Goal: Answer question/provide support: Share knowledge or assist other users

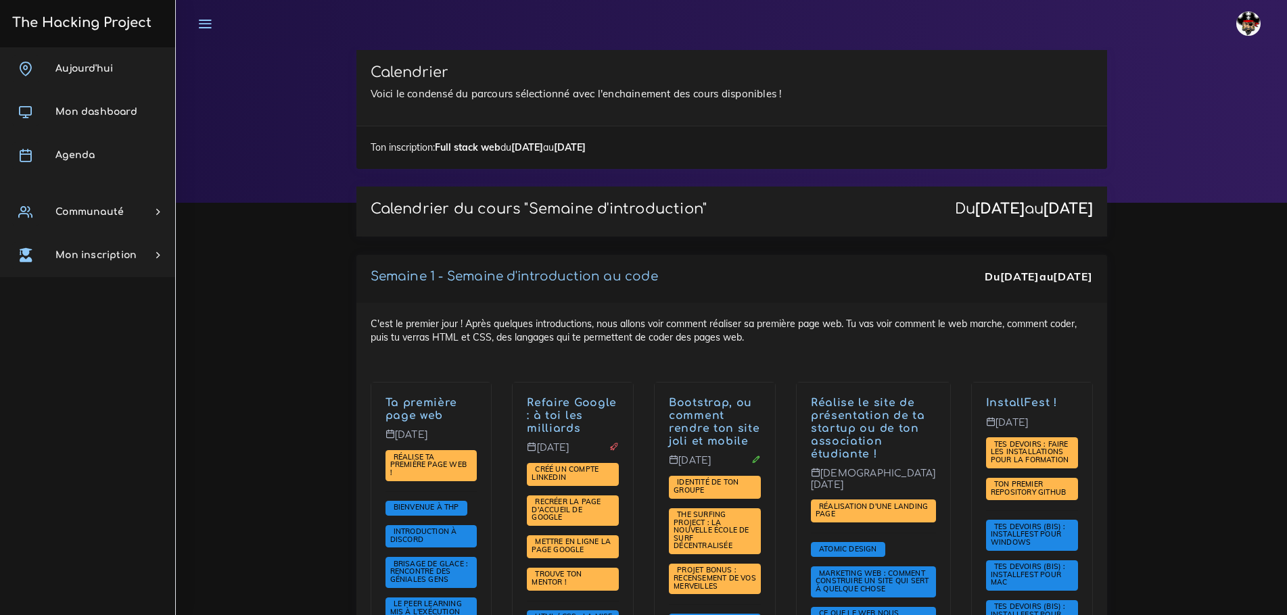
scroll to position [135, 0]
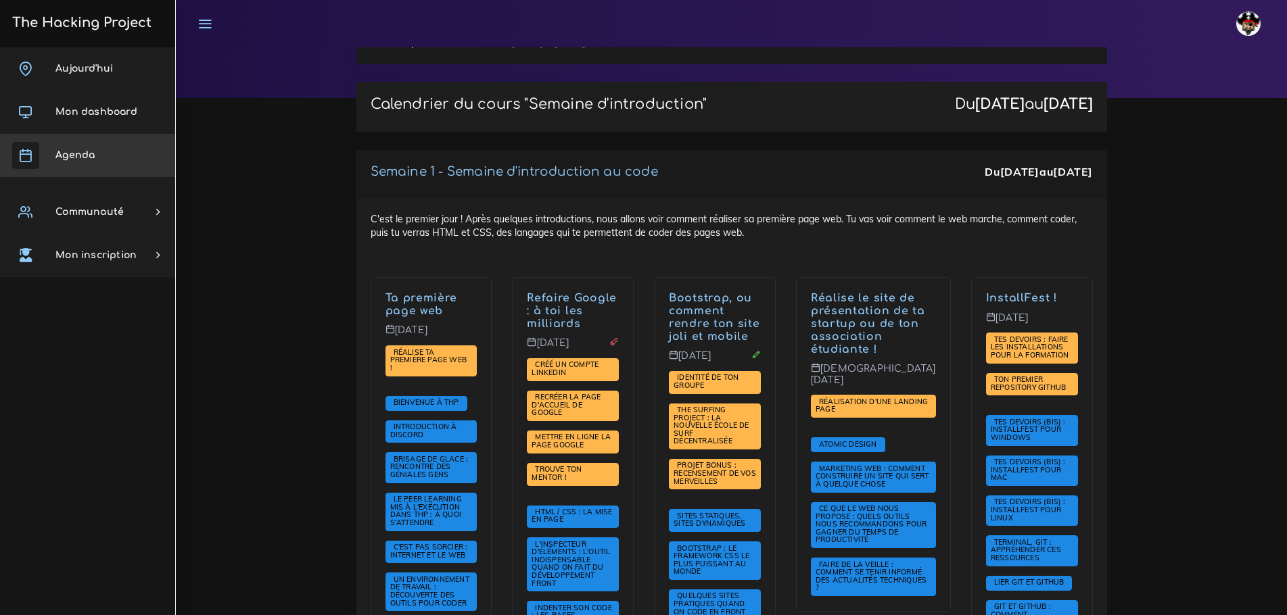
click at [72, 150] on span "Agenda" at bounding box center [74, 155] width 39 height 10
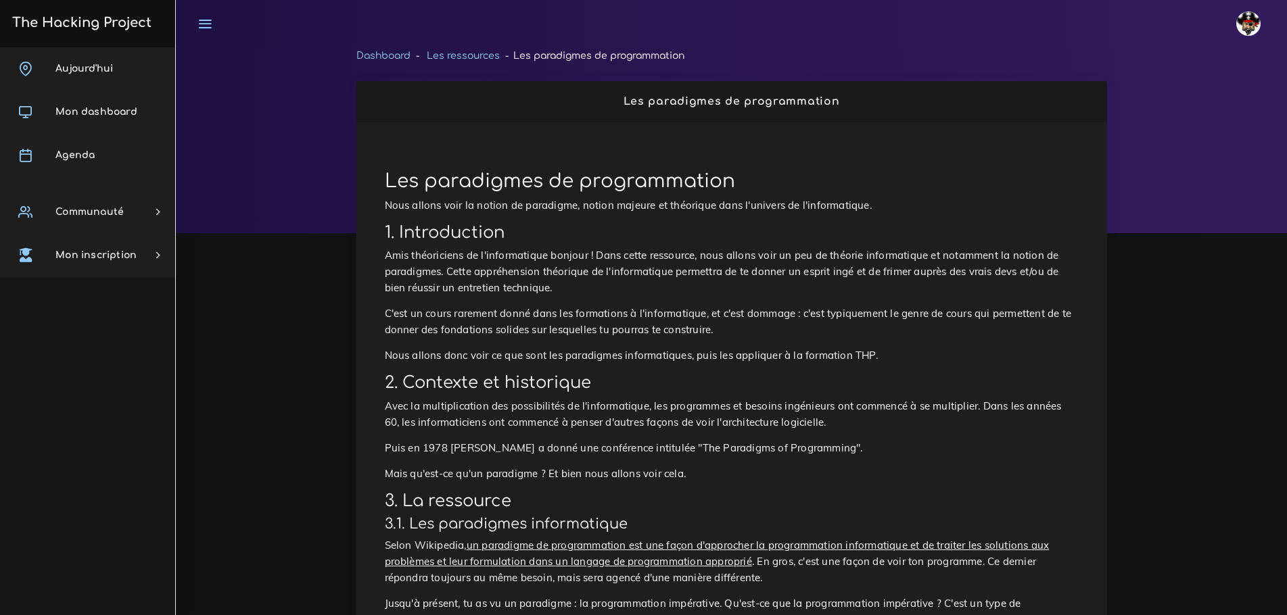
scroll to position [1285, 0]
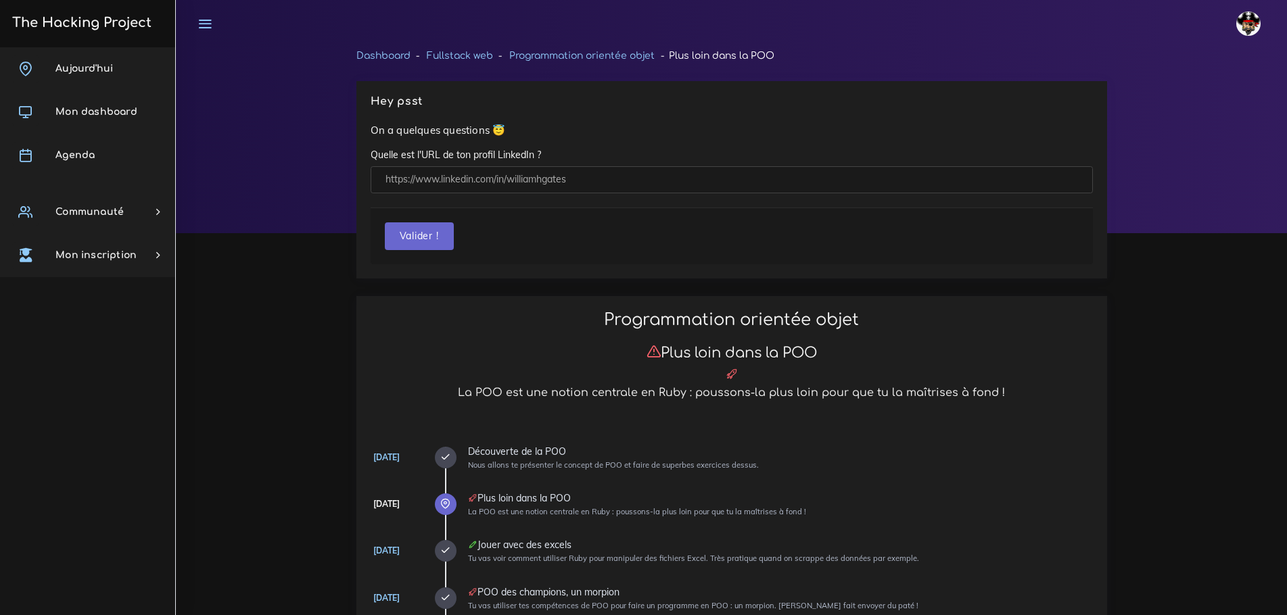
scroll to position [608, 0]
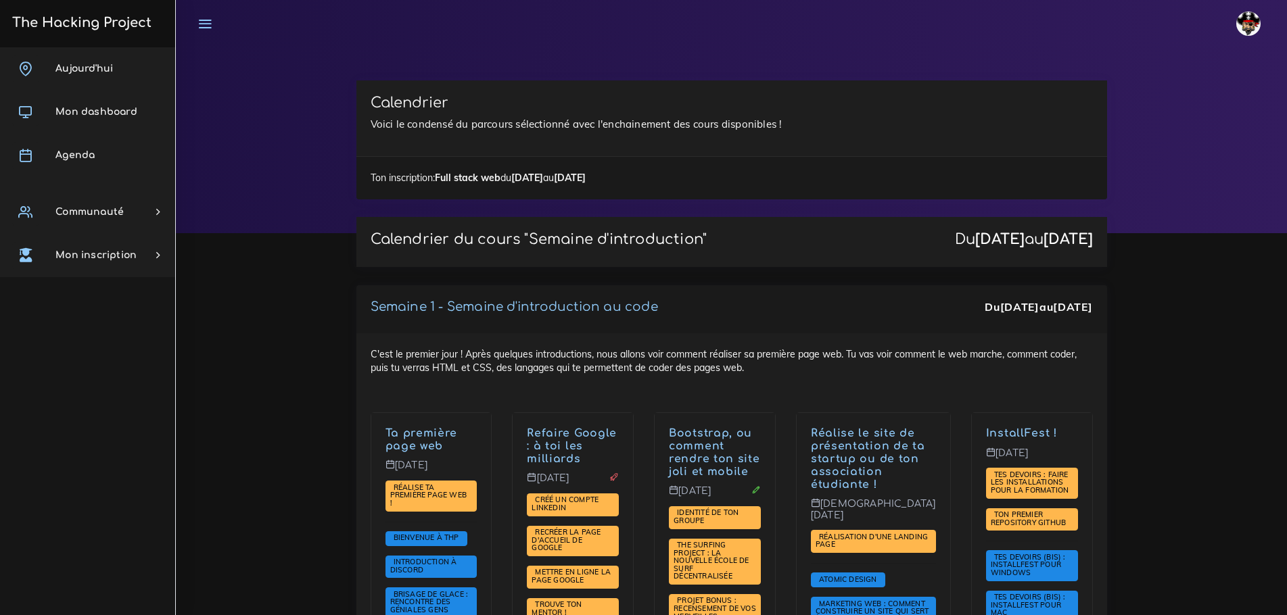
click at [100, 119] on link "Mon dashboard" at bounding box center [87, 112] width 175 height 43
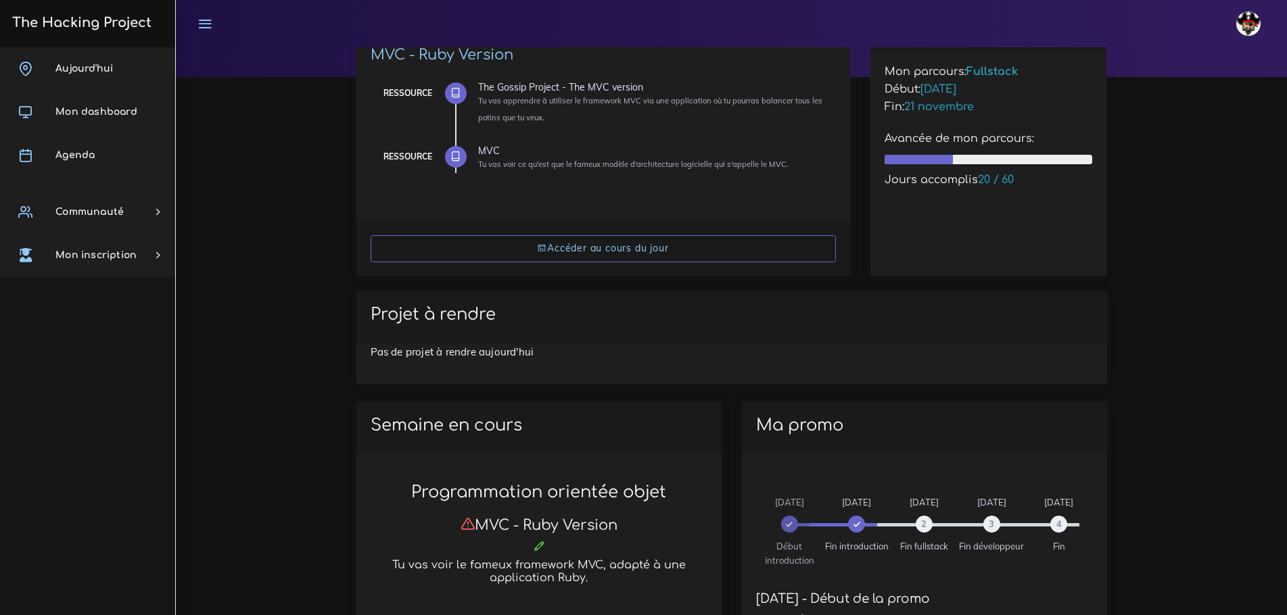
scroll to position [145, 0]
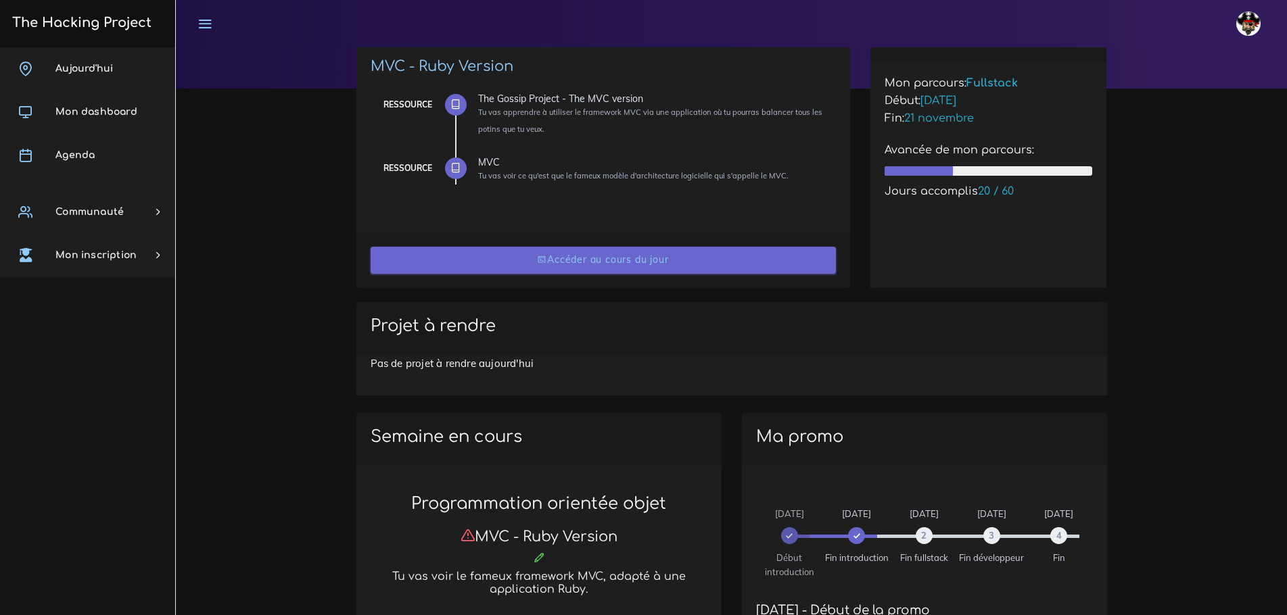
click at [614, 258] on link "Accéder au cours du jour" at bounding box center [602, 261] width 465 height 28
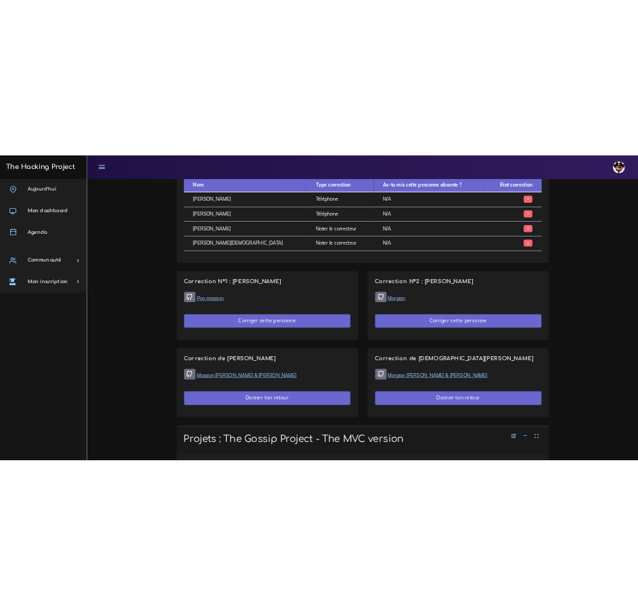
scroll to position [947, 0]
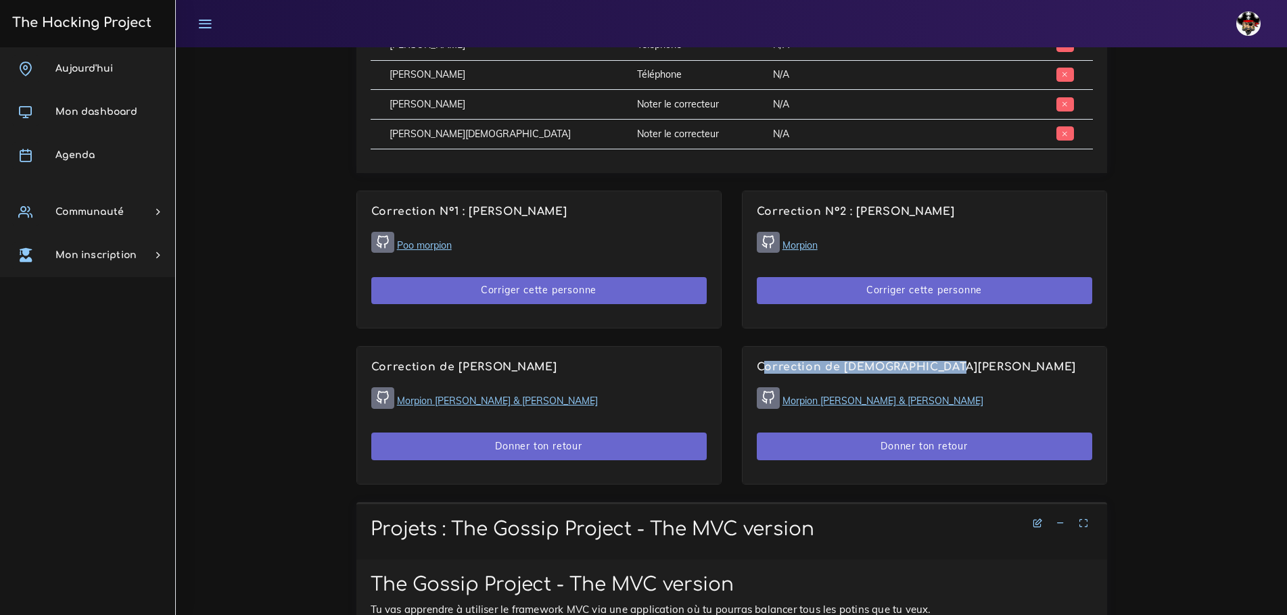
drag, startPoint x: 978, startPoint y: 340, endPoint x: 744, endPoint y: 322, distance: 234.6
click at [744, 347] on div "Correction de Christian HAUUY Morpion Pablo Masip & Lucas Miranda Donner ton re…" at bounding box center [924, 415] width 364 height 137
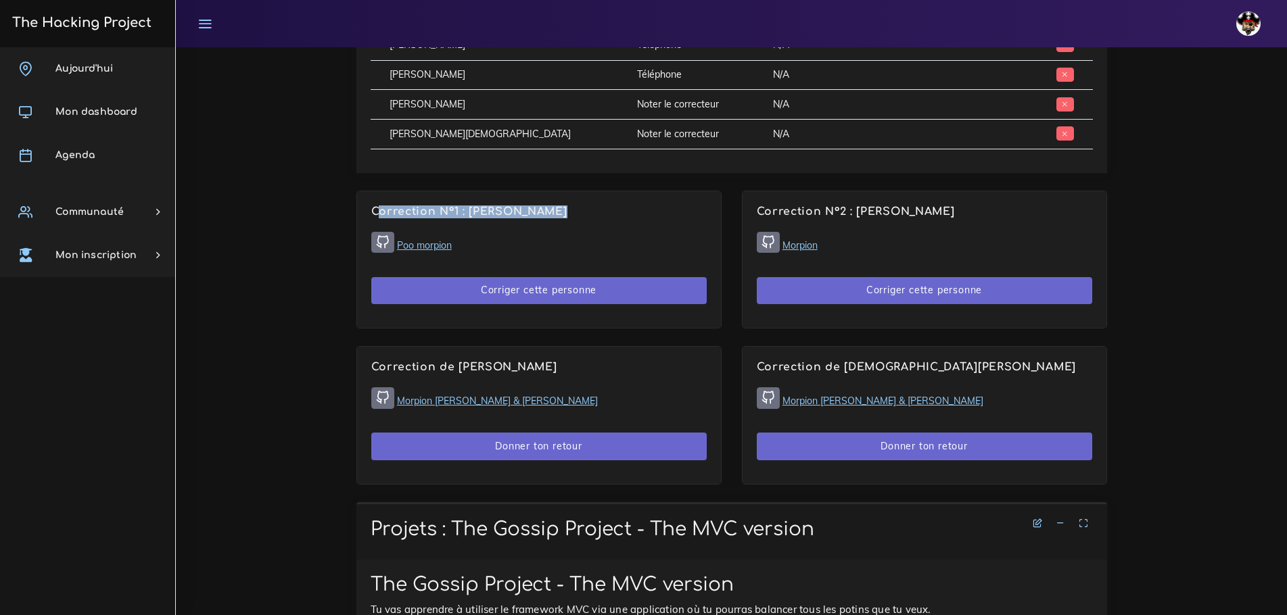
drag, startPoint x: 613, startPoint y: 178, endPoint x: 334, endPoint y: 176, distance: 279.2
drag, startPoint x: 871, startPoint y: 173, endPoint x: 748, endPoint y: 168, distance: 122.5
click at [749, 191] on div "Correction N°2 : Florian ASTIER Morpion Corriger cette personne" at bounding box center [924, 259] width 364 height 137
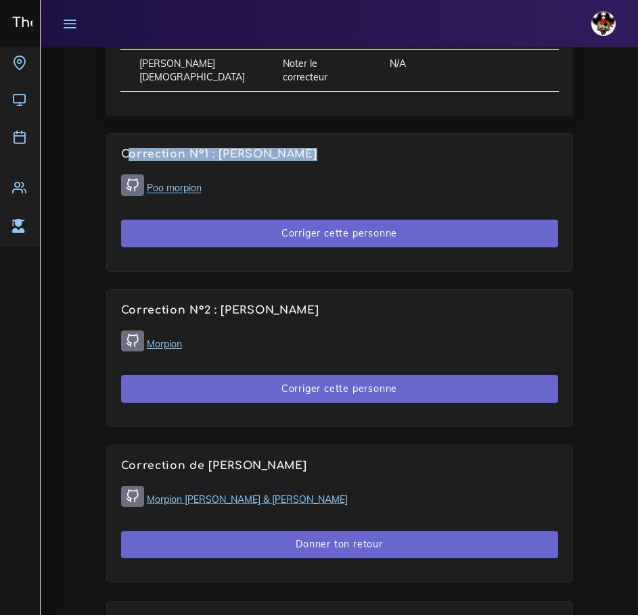
scroll to position [1149, 0]
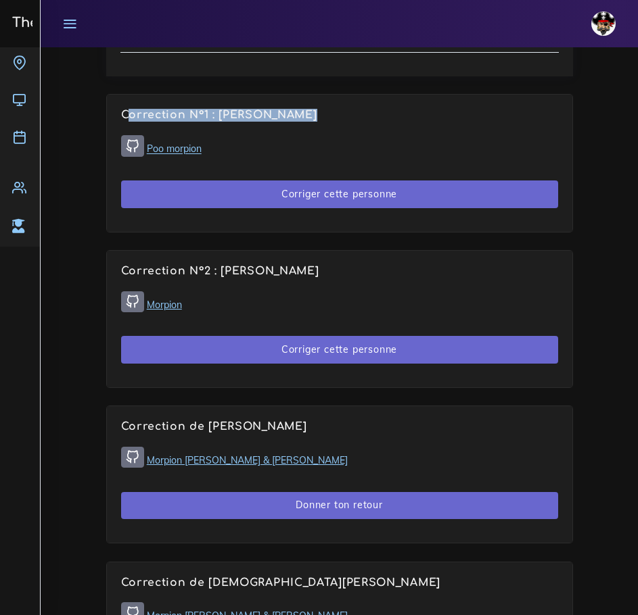
click at [423, 278] on h4 "Correction N°2 : Florian ASTIER" at bounding box center [339, 271] width 437 height 13
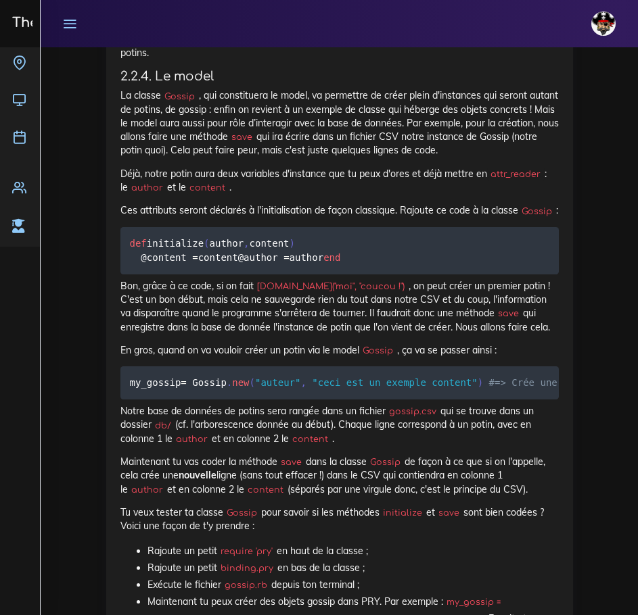
scroll to position [4530, 0]
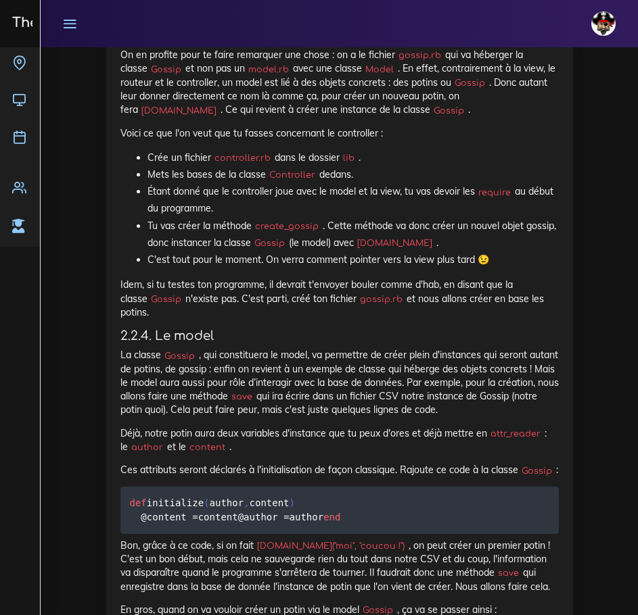
click at [74, 20] on icon at bounding box center [69, 23] width 15 height 15
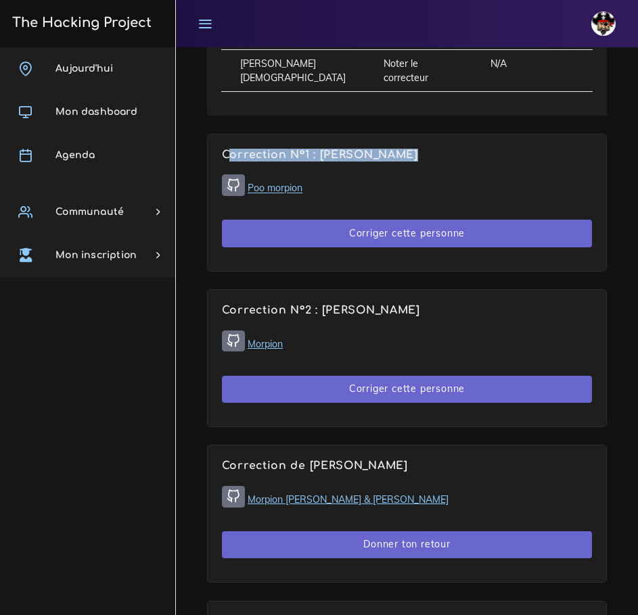
scroll to position [1217, 0]
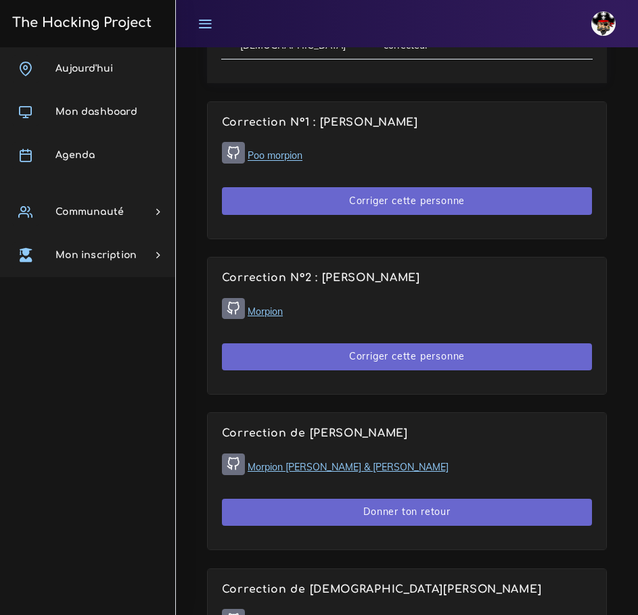
click at [514, 333] on div "Correction N°2 : Florian ASTIER Morpion Corriger cette personne" at bounding box center [407, 326] width 398 height 137
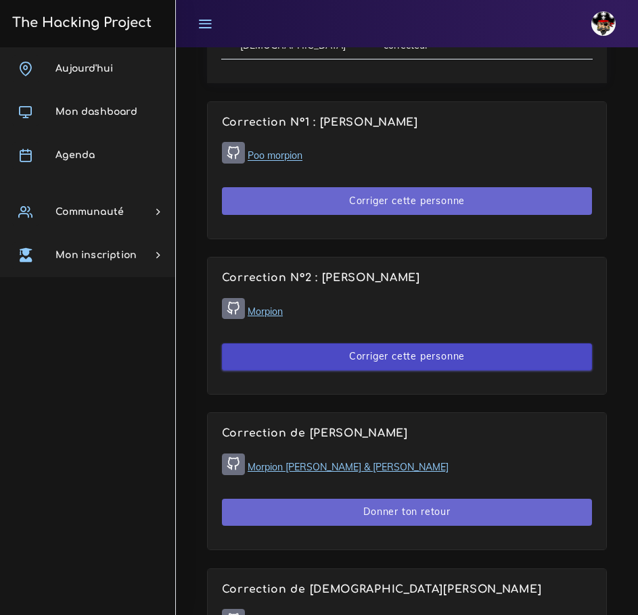
click at [466, 371] on button "Corriger cette personne" at bounding box center [407, 357] width 370 height 28
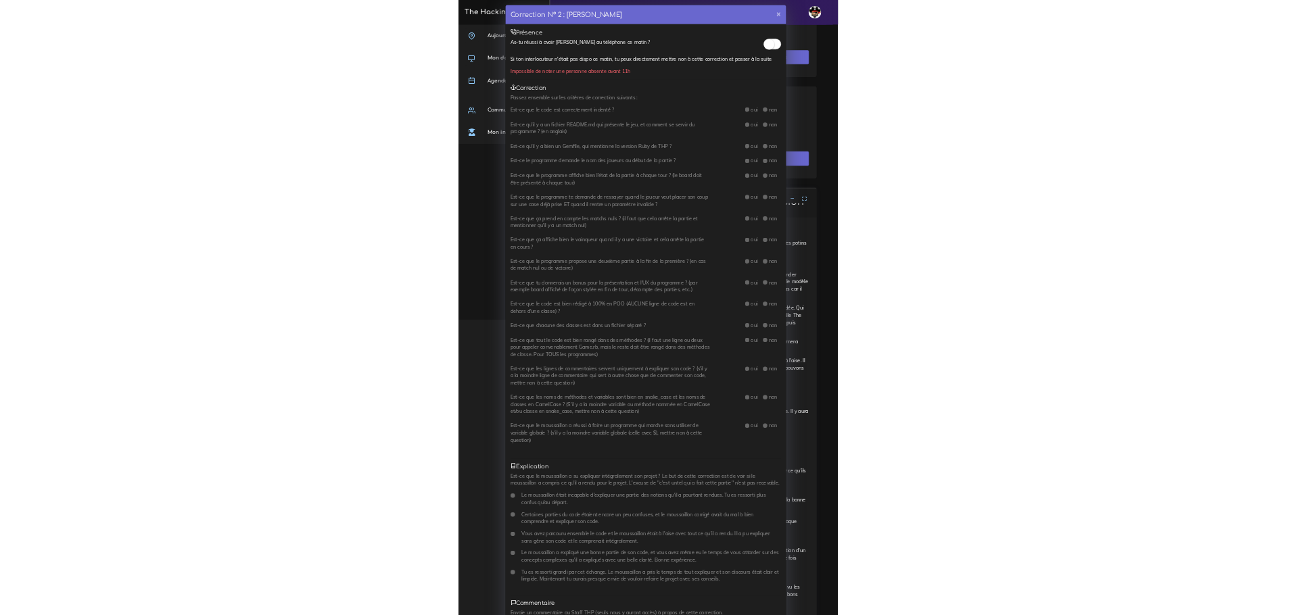
scroll to position [0, 0]
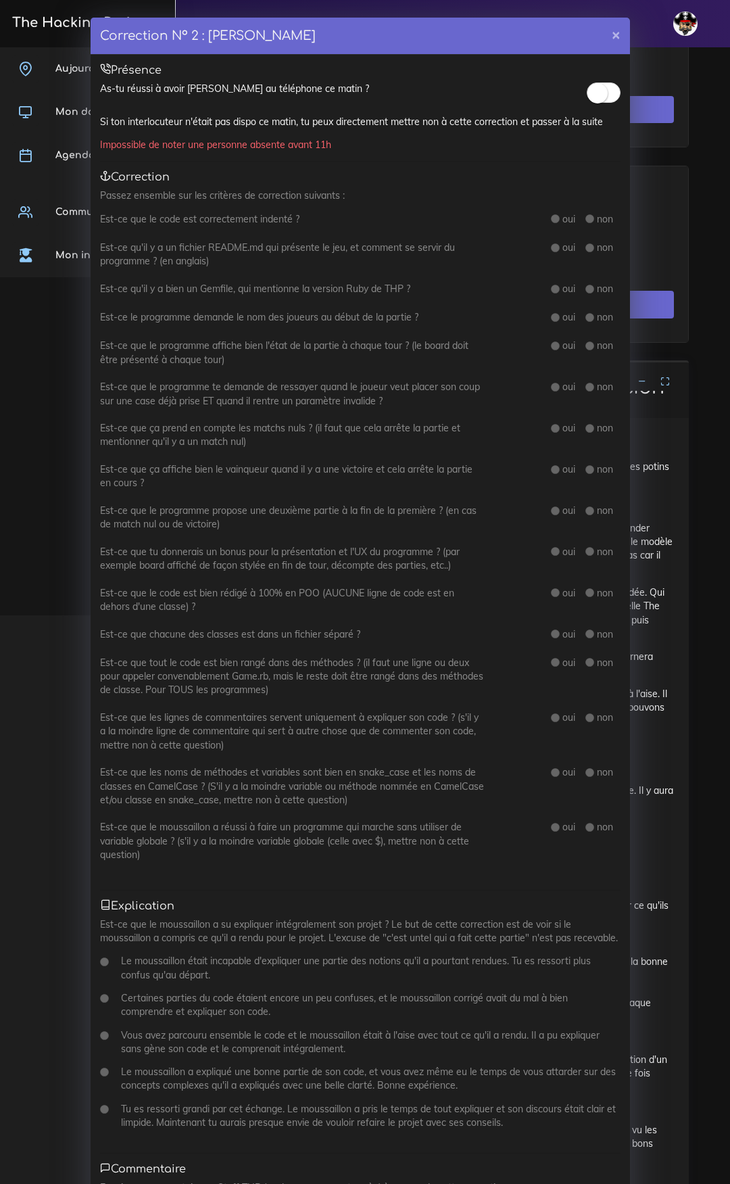
click at [595, 95] on small at bounding box center [598, 93] width 20 height 20
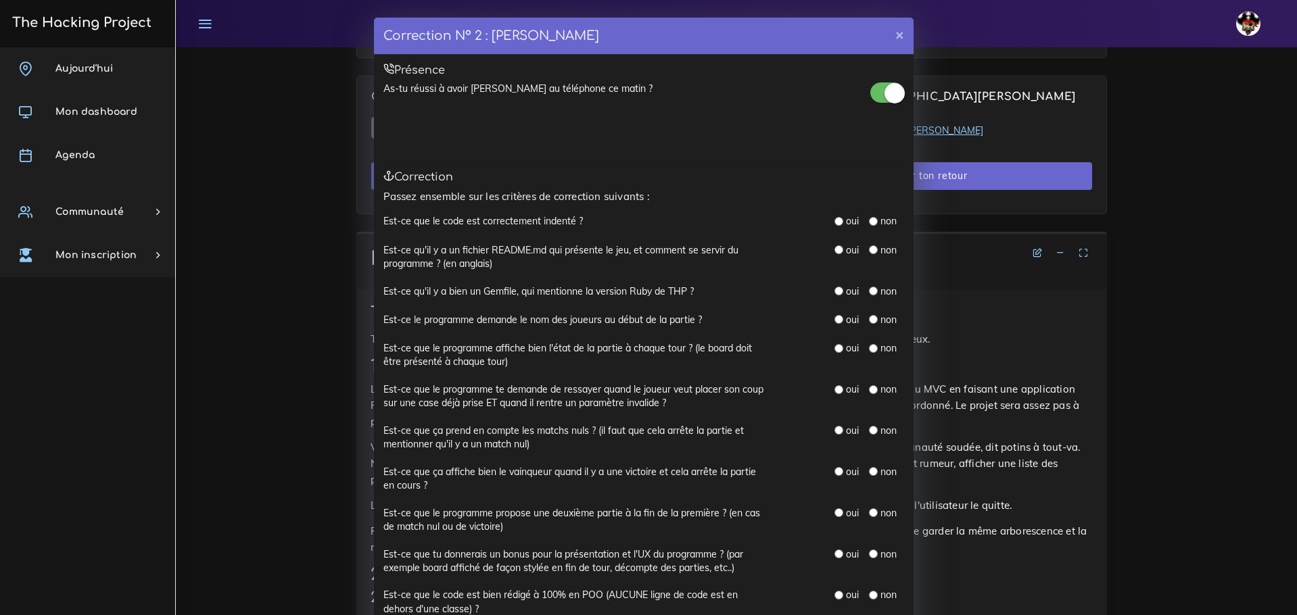
drag, startPoint x: 833, startPoint y: 217, endPoint x: 831, endPoint y: 210, distance: 7.1
click at [834, 217] on input "radio" at bounding box center [838, 221] width 9 height 9
radio input "true"
click at [836, 247] on input "radio" at bounding box center [838, 249] width 9 height 9
radio input "true"
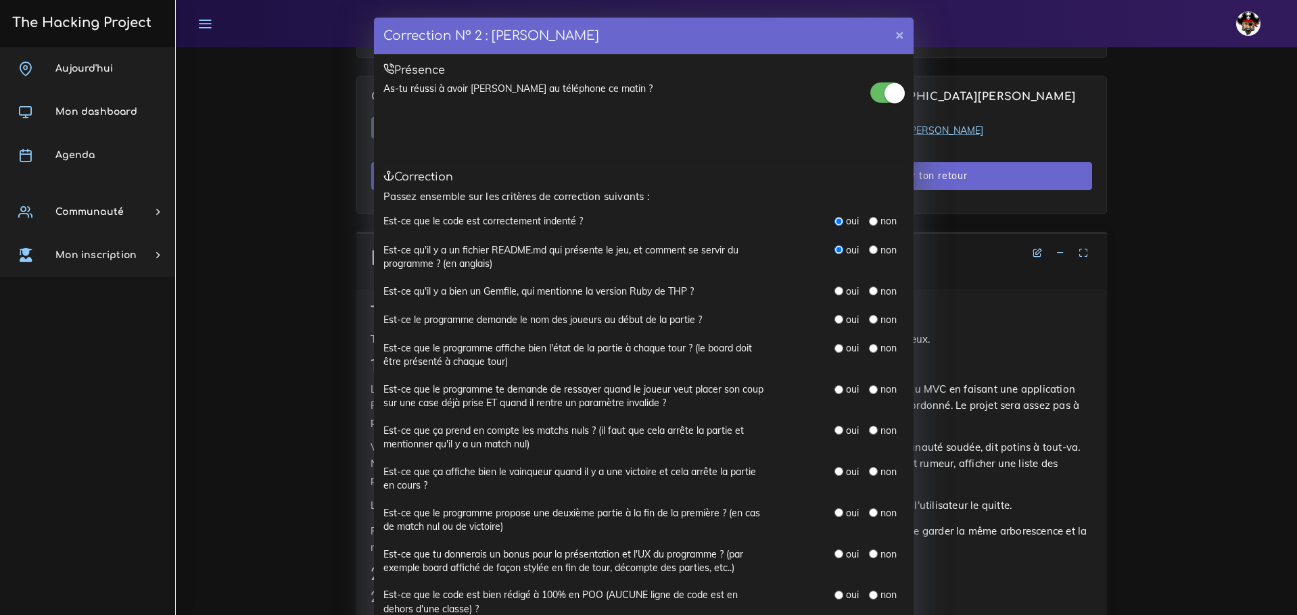
click at [869, 249] on input "radio" at bounding box center [873, 249] width 9 height 9
radio input "true"
click at [837, 290] on input "radio" at bounding box center [838, 291] width 9 height 9
radio input "true"
click at [873, 319] on div "non" at bounding box center [883, 320] width 28 height 14
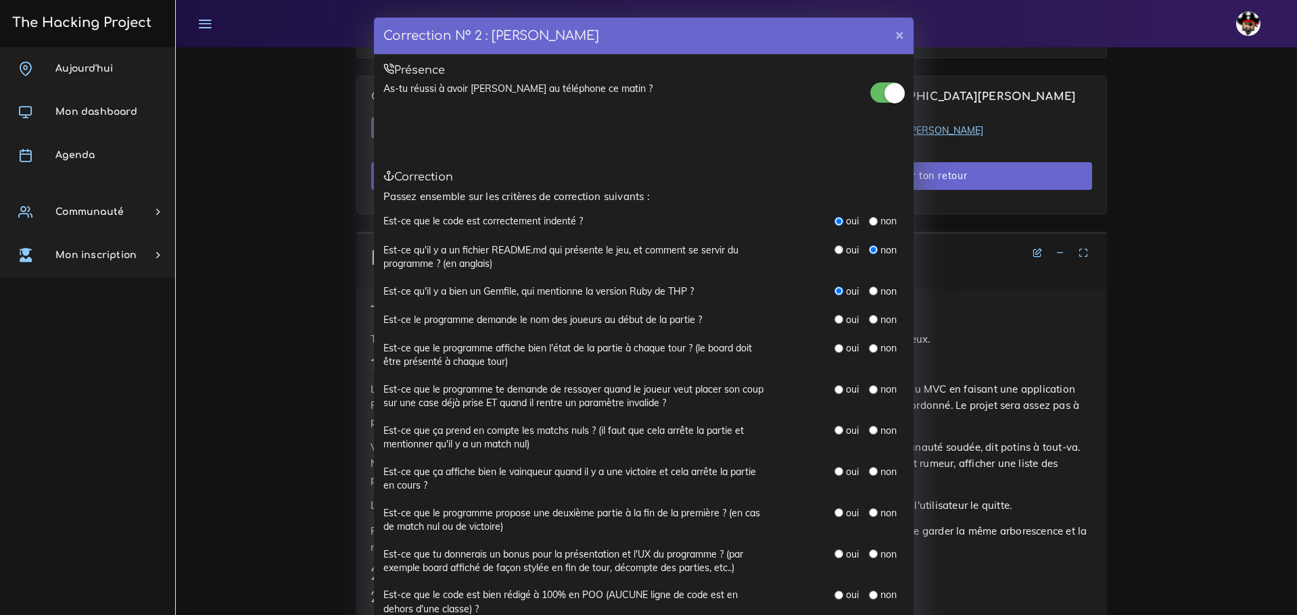
click at [869, 318] on input "radio" at bounding box center [873, 319] width 9 height 9
radio input "true"
click at [835, 345] on input "radio" at bounding box center [838, 348] width 9 height 9
radio input "true"
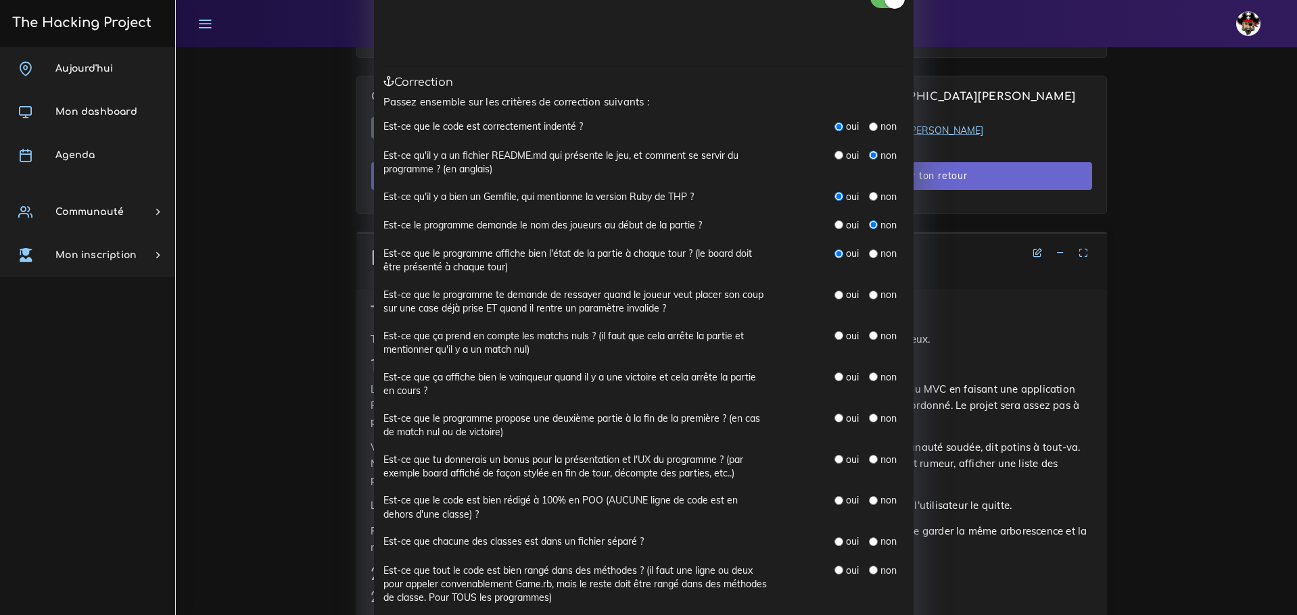
scroll to position [135, 0]
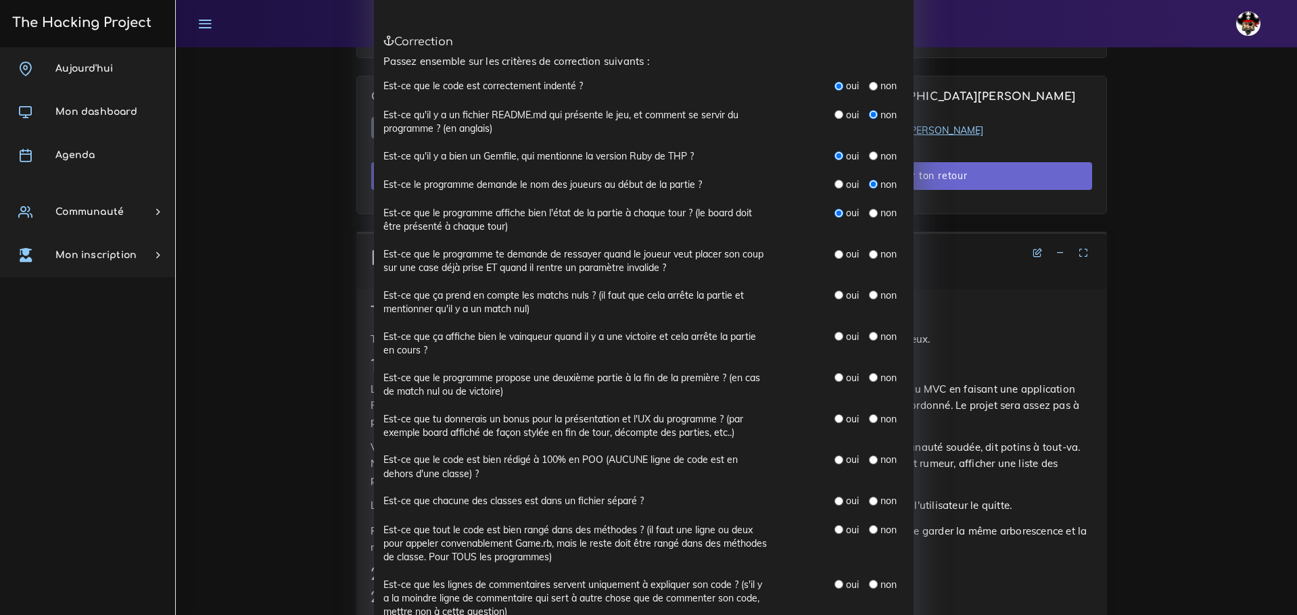
click at [834, 253] on input "radio" at bounding box center [838, 254] width 9 height 9
radio input "true"
click at [869, 295] on input "radio" at bounding box center [873, 295] width 9 height 9
radio input "true"
click at [834, 335] on input "radio" at bounding box center [838, 336] width 9 height 9
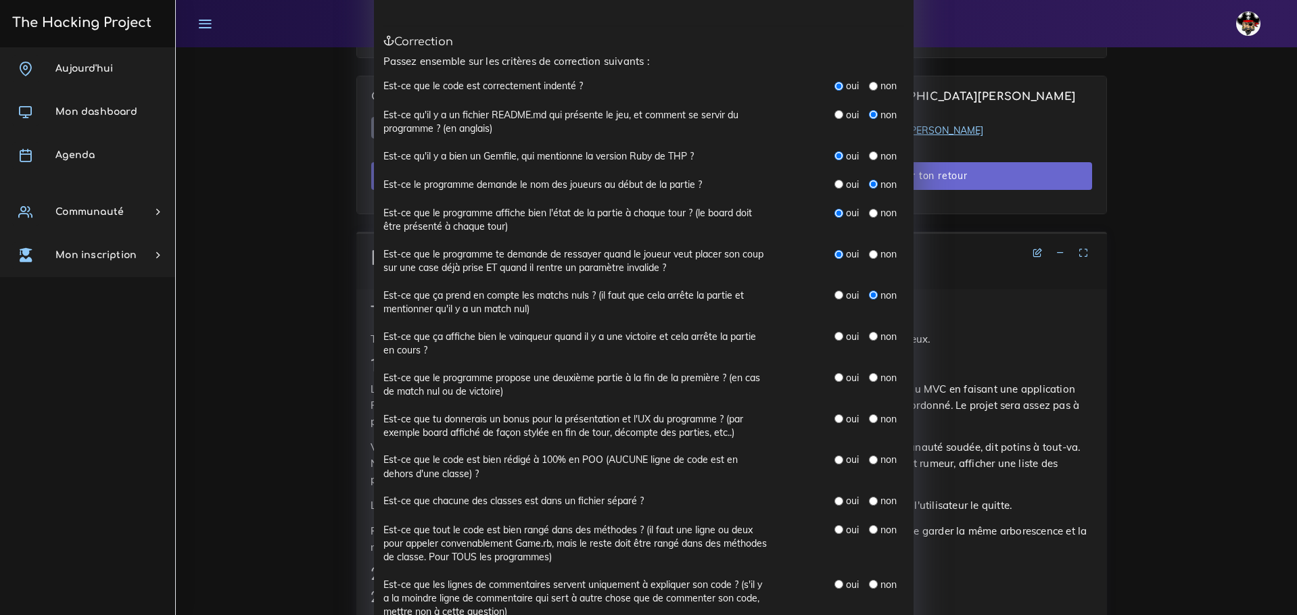
radio input "true"
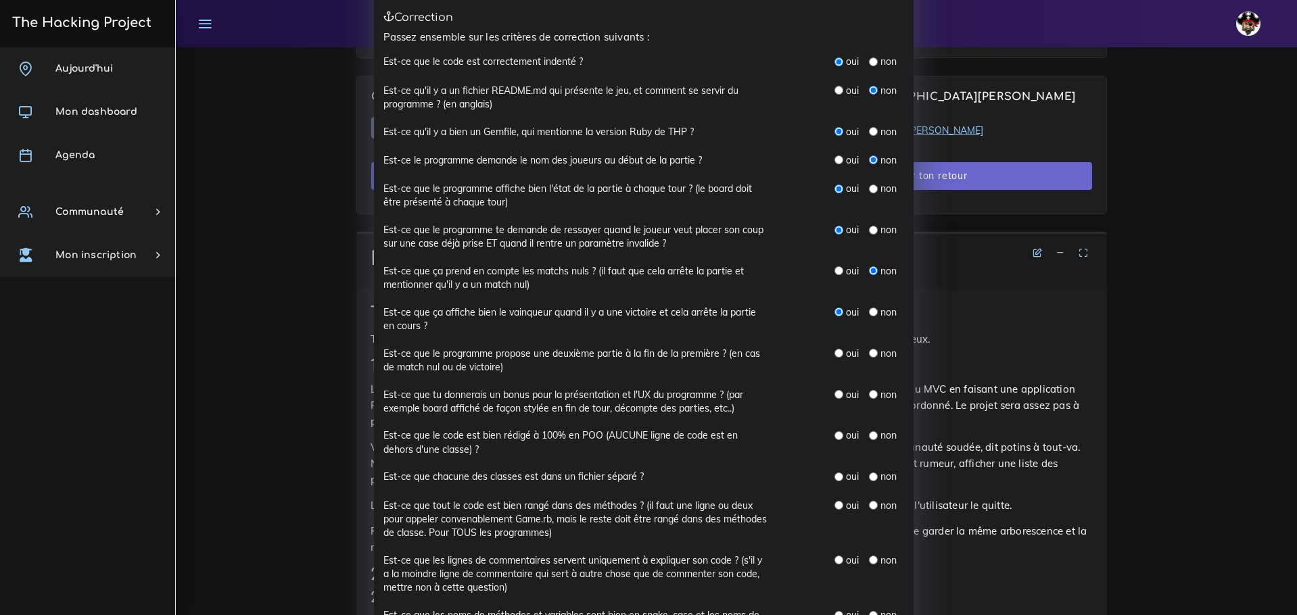
scroll to position [203, 0]
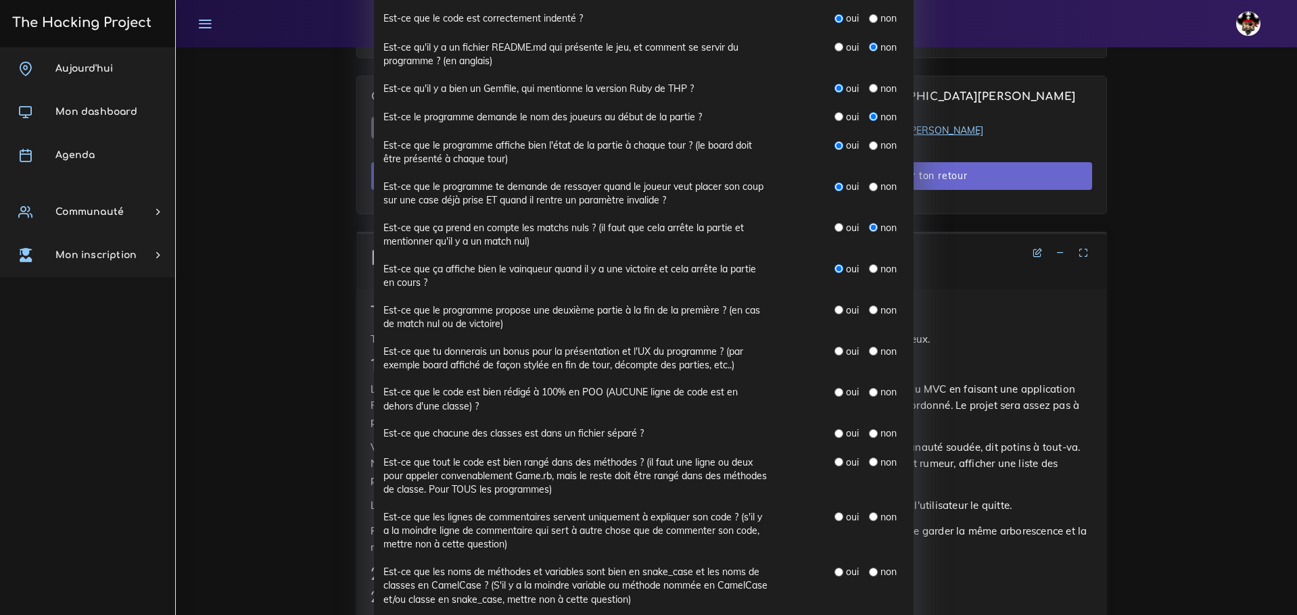
click at [869, 308] on input "radio" at bounding box center [873, 310] width 9 height 9
radio input "true"
click at [834, 350] on input "radio" at bounding box center [838, 351] width 9 height 9
radio input "true"
click at [834, 388] on input "radio" at bounding box center [838, 392] width 9 height 9
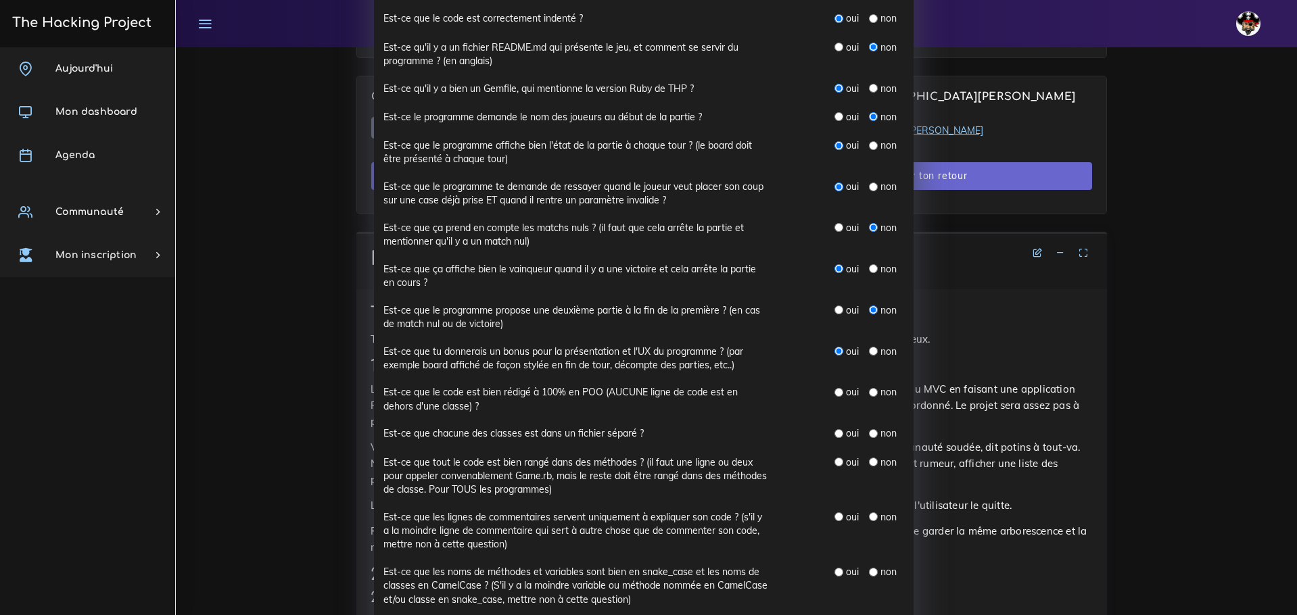
radio input "true"
click at [834, 432] on input "radio" at bounding box center [838, 433] width 9 height 9
radio input "true"
click at [846, 456] on label "oui" at bounding box center [852, 463] width 13 height 14
click at [836, 459] on input "radio" at bounding box center [838, 462] width 9 height 9
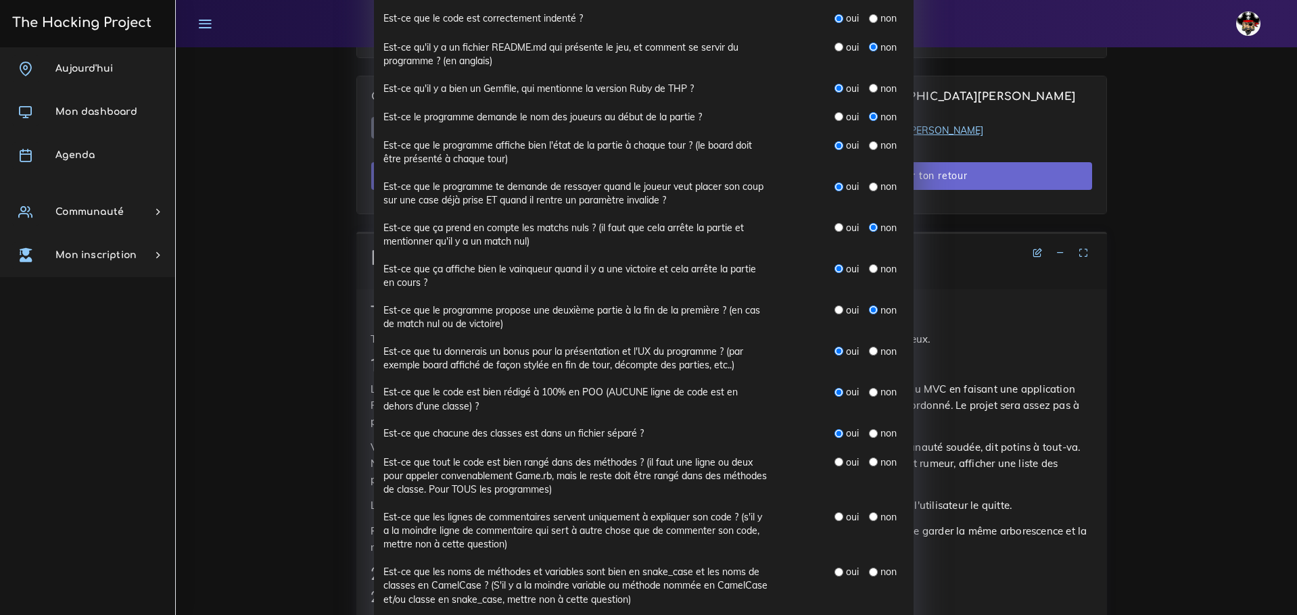
radio input "true"
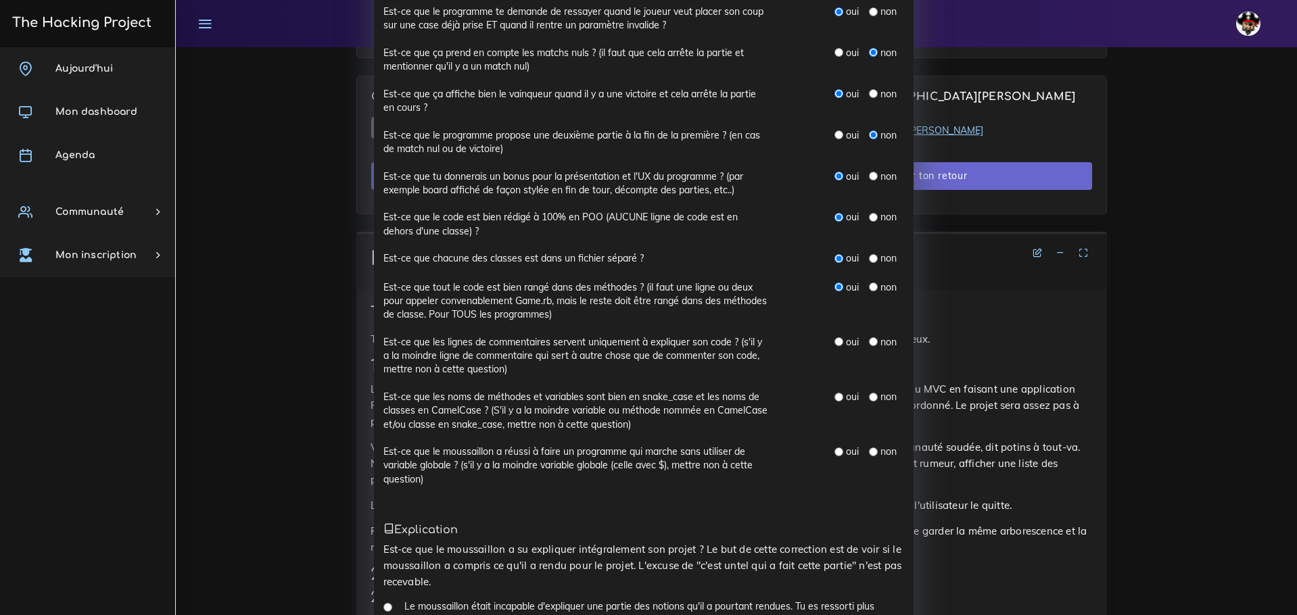
scroll to position [406, 0]
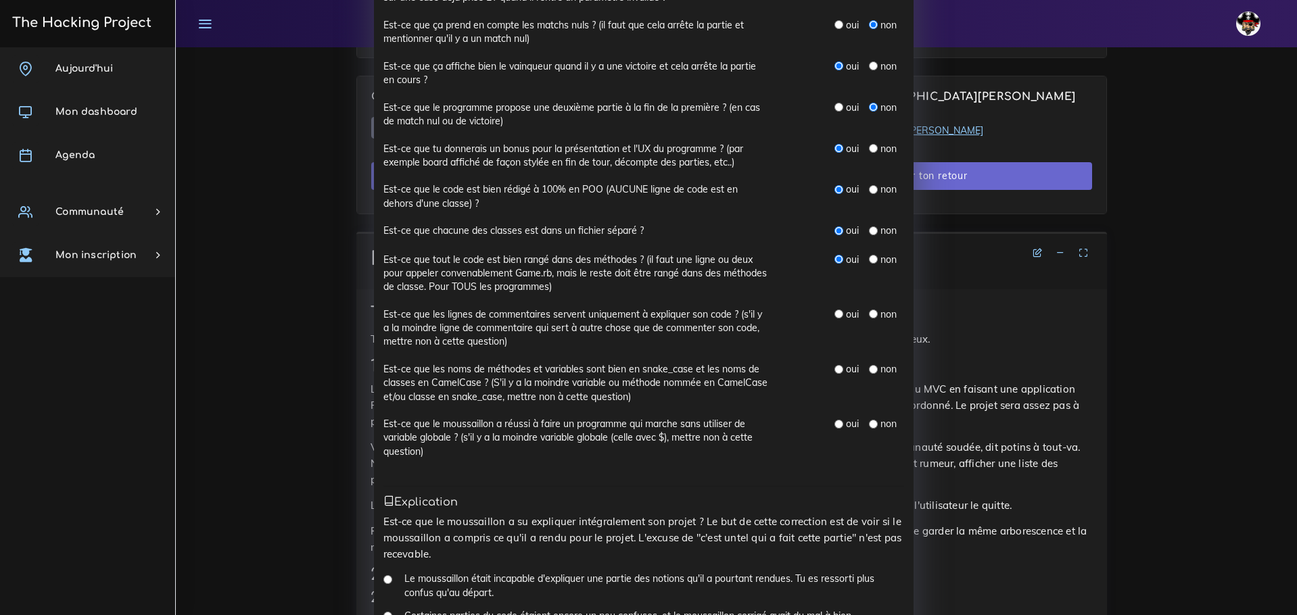
click at [838, 310] on div "oui" at bounding box center [846, 315] width 24 height 14
click at [834, 312] on input "radio" at bounding box center [838, 314] width 9 height 9
radio input "true"
click at [834, 368] on input "radio" at bounding box center [838, 369] width 9 height 9
radio input "true"
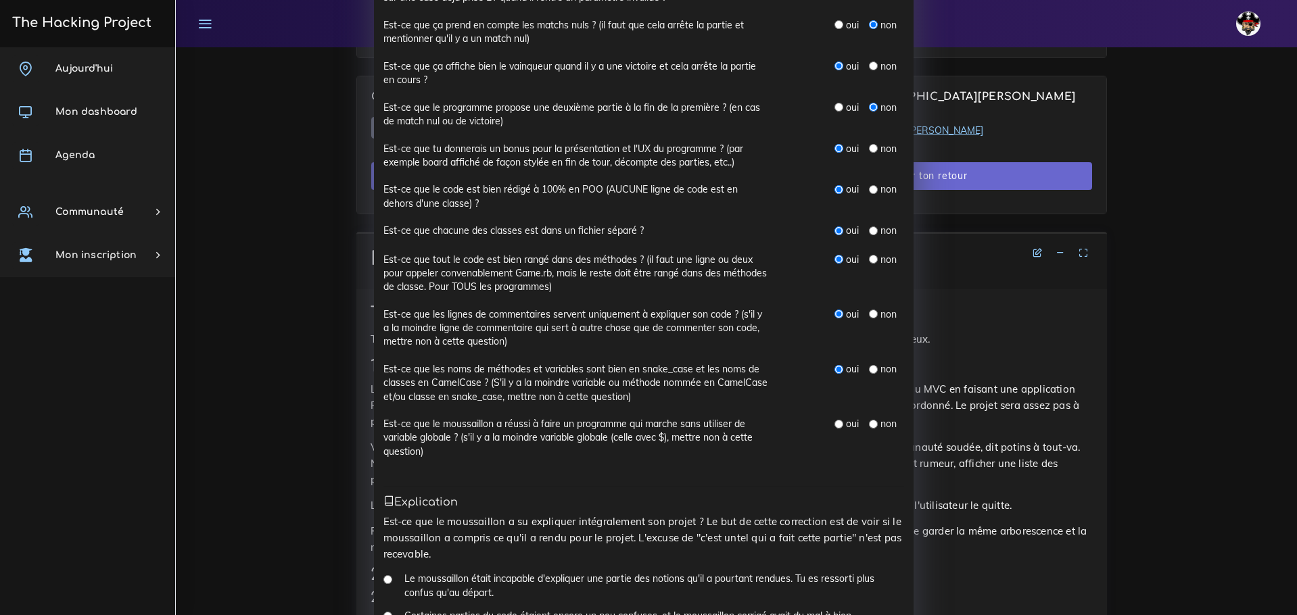
click at [838, 424] on div "oui" at bounding box center [846, 424] width 24 height 14
click at [839, 417] on div "oui" at bounding box center [846, 424] width 24 height 14
click at [838, 421] on div "oui" at bounding box center [846, 424] width 24 height 14
click at [834, 422] on input "radio" at bounding box center [838, 424] width 9 height 9
radio input "true"
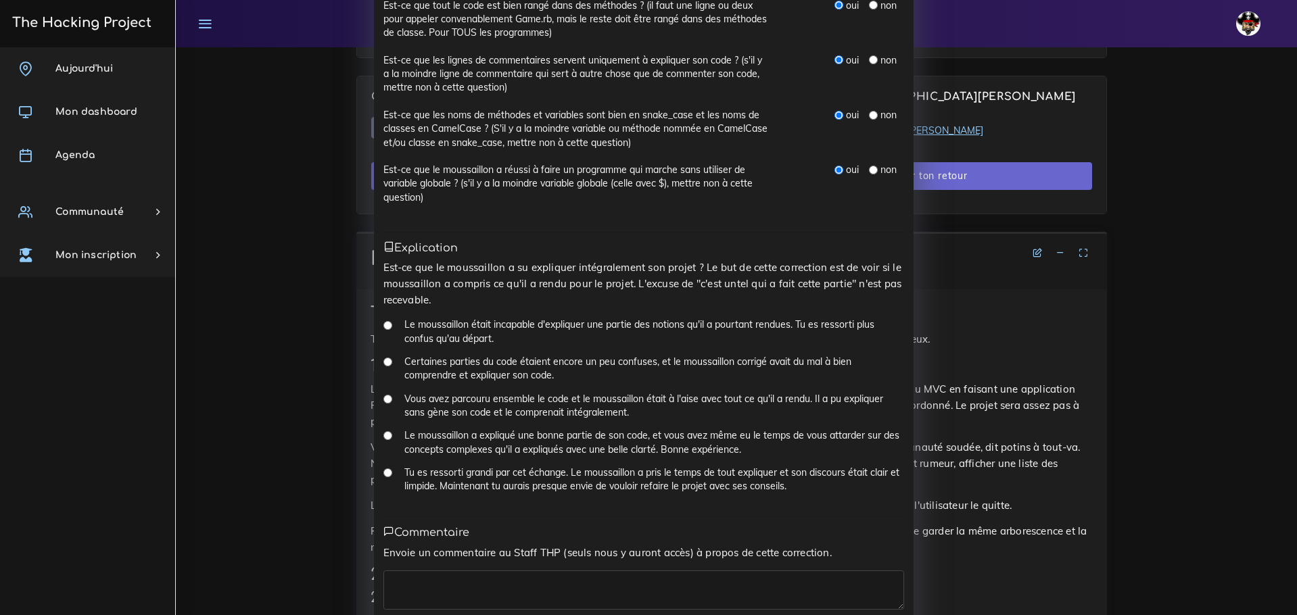
scroll to position [676, 0]
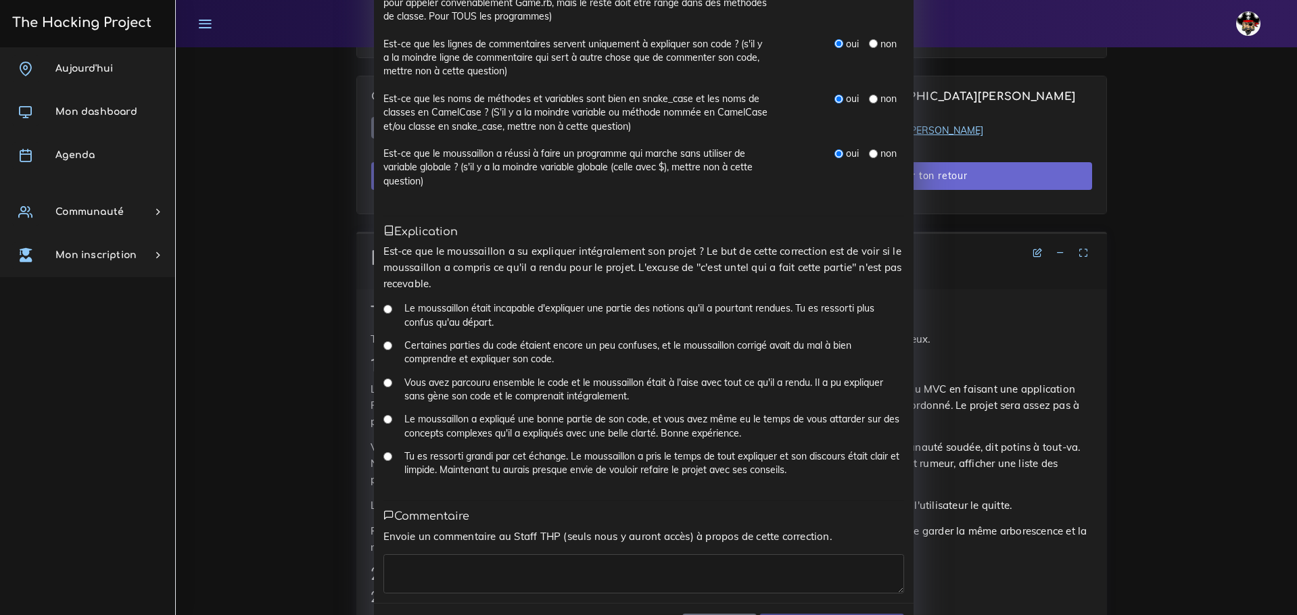
click at [581, 412] on label "Le moussaillon a expliqué une bonne partie de son code, et vous avez même eu le…" at bounding box center [654, 426] width 500 height 28
click at [383, 415] on input "Le moussaillon a expliqué une bonne partie de son code, et vous avez même eu le…" at bounding box center [387, 419] width 9 height 9
radio input "true"
click at [383, 452] on input "Tu es ressorti grandi par cet échange. Le moussaillon a pris le temps de tout e…" at bounding box center [387, 456] width 9 height 9
radio input "true"
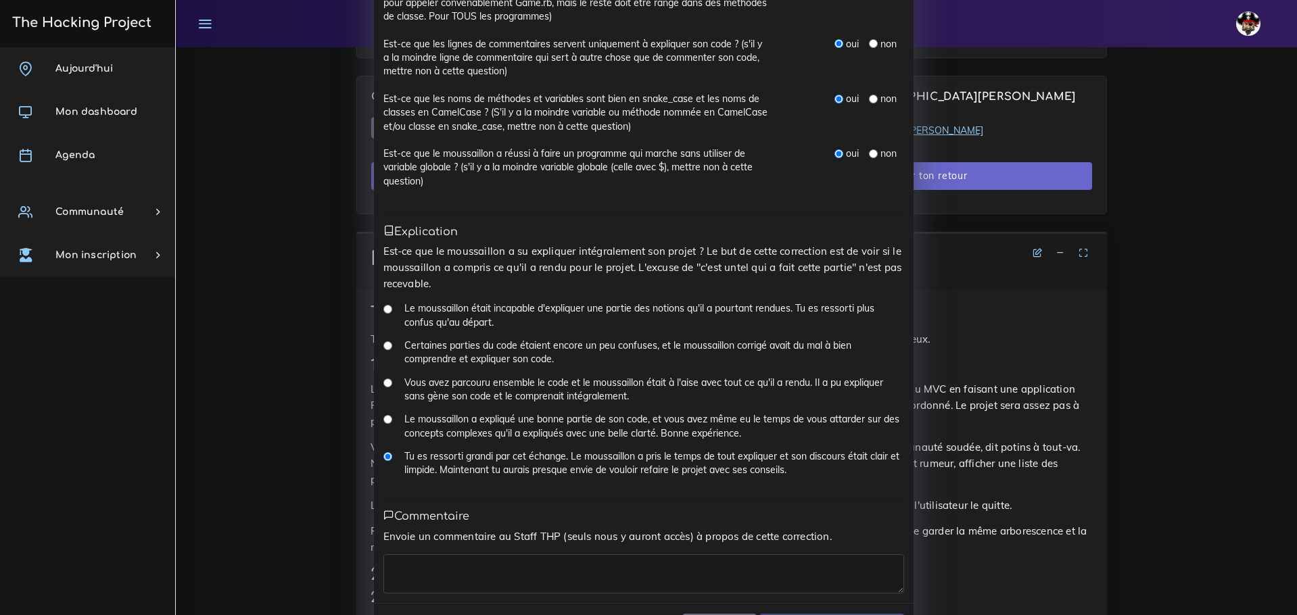
click at [384, 415] on input "Le moussaillon a expliqué une bonne partie de son code, et vous avez même eu le…" at bounding box center [387, 419] width 9 height 9
radio input "true"
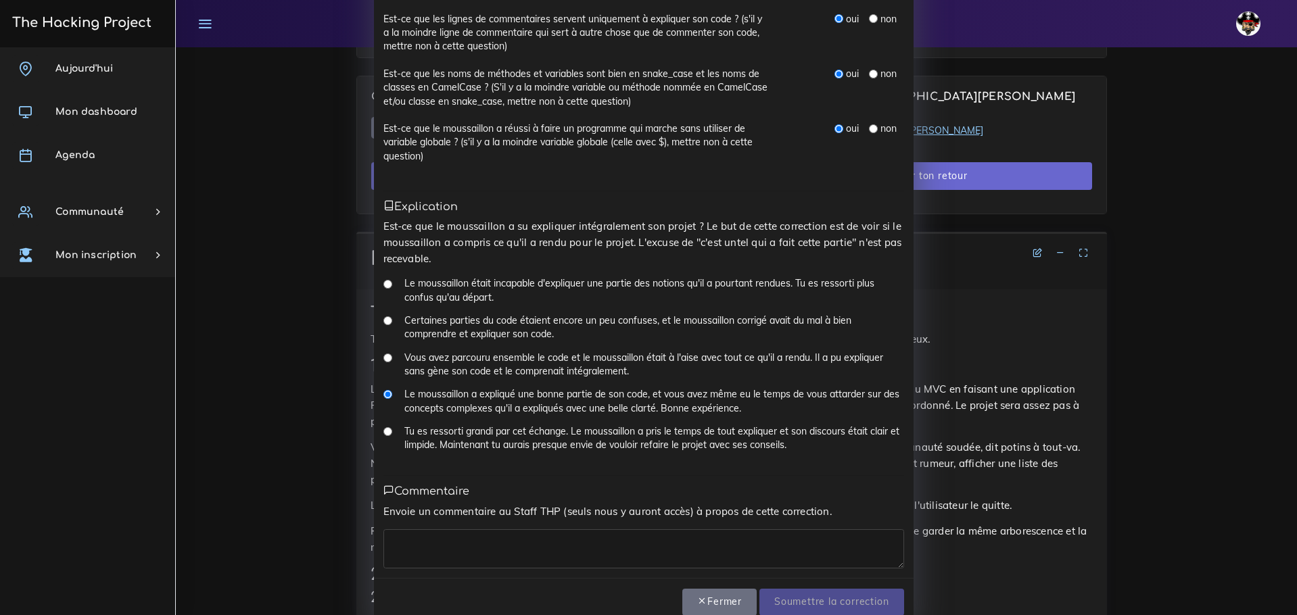
scroll to position [702, 0]
click at [464, 528] on textarea at bounding box center [643, 547] width 521 height 39
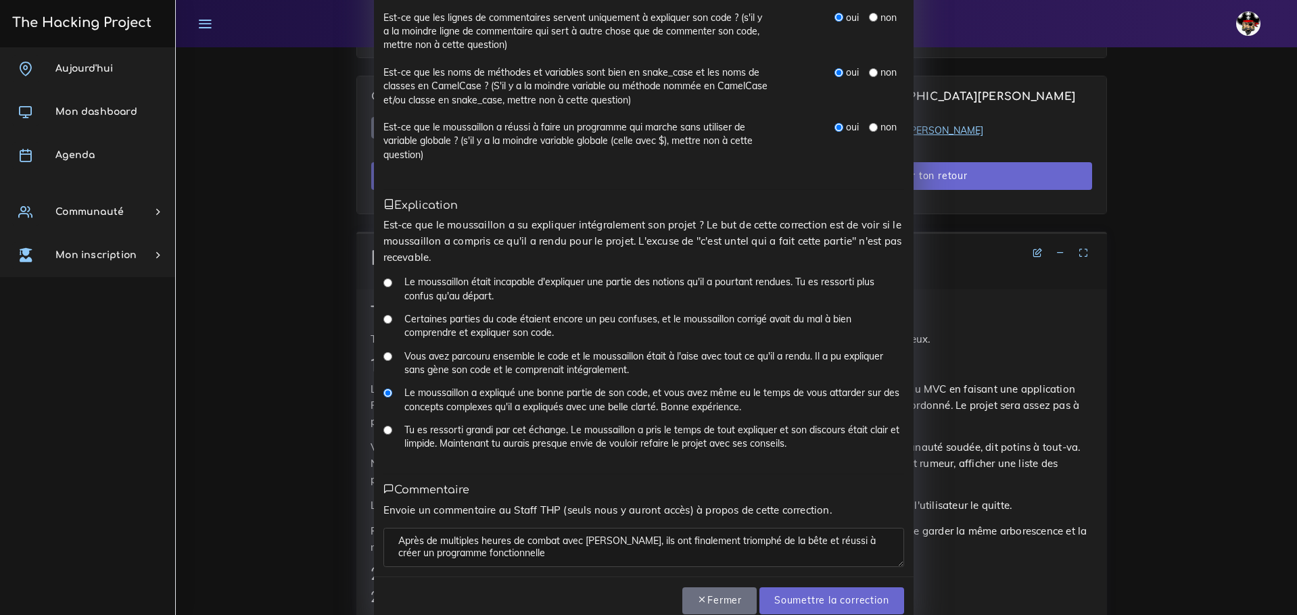
click at [479, 529] on textarea "Après de multiples heures de combat avec Ruby, ils ont finalement triomphé de l…" at bounding box center [643, 547] width 521 height 39
click at [0, 0] on lt-span "fonctionnelle ." at bounding box center [0, 0] width 0 height 0
click at [536, 528] on textarea "Après de multiples heures de combat avec Ruby, ils ont finalement triomphé de l…" at bounding box center [643, 547] width 521 height 39
click at [494, 528] on textarea "Après de multiples heures de combat avec Ruby, ils ont finalement triomphé de l…" at bounding box center [643, 547] width 521 height 39
click at [566, 528] on textarea "Après de multiples heures de combat avec Ruby, ils ont finalement triomphé de l…" at bounding box center [643, 547] width 521 height 39
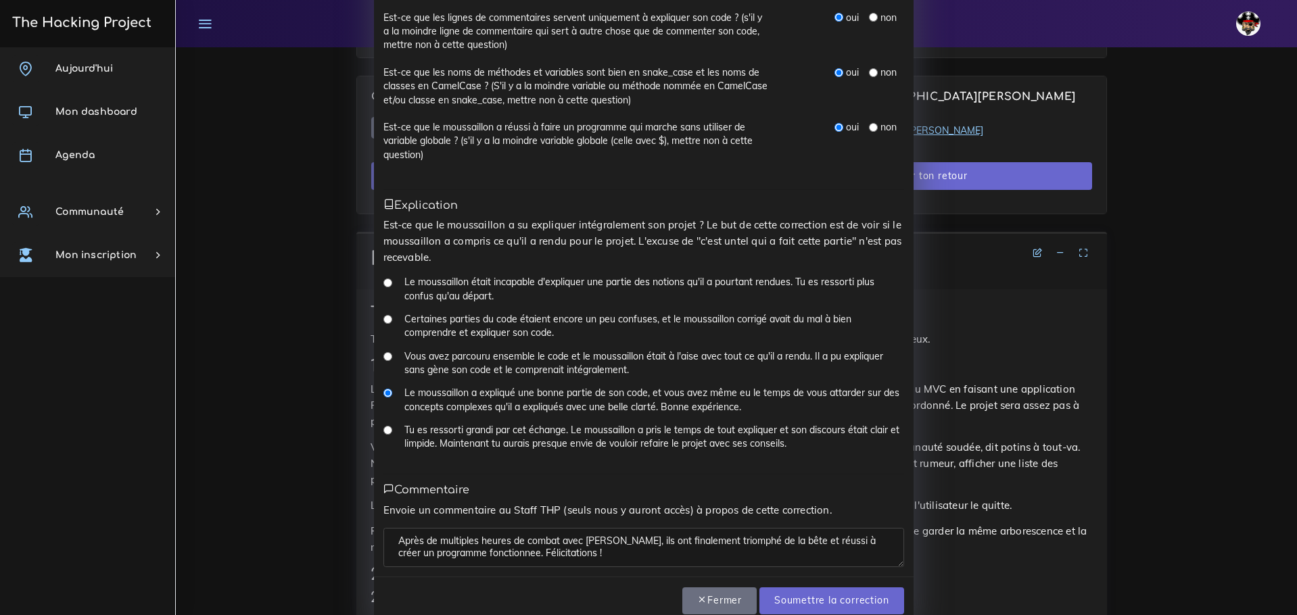
click at [492, 528] on textarea "Après de multiples heures de combat avec Ruby, ils ont finalement triomphé de l…" at bounding box center [643, 547] width 521 height 39
type textarea "Après de multiples heures de combat avec [PERSON_NAME], ils ont finalement trio…"
click at [805, 588] on input "Soumettre la correction" at bounding box center [831, 602] width 144 height 28
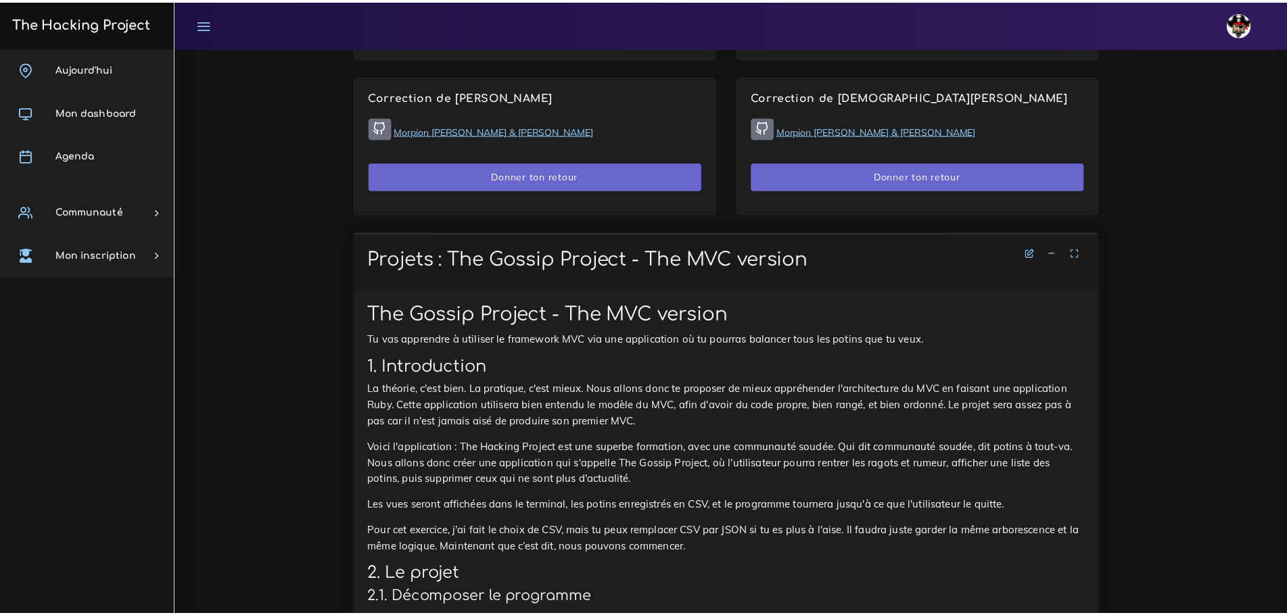
scroll to position [1199, 0]
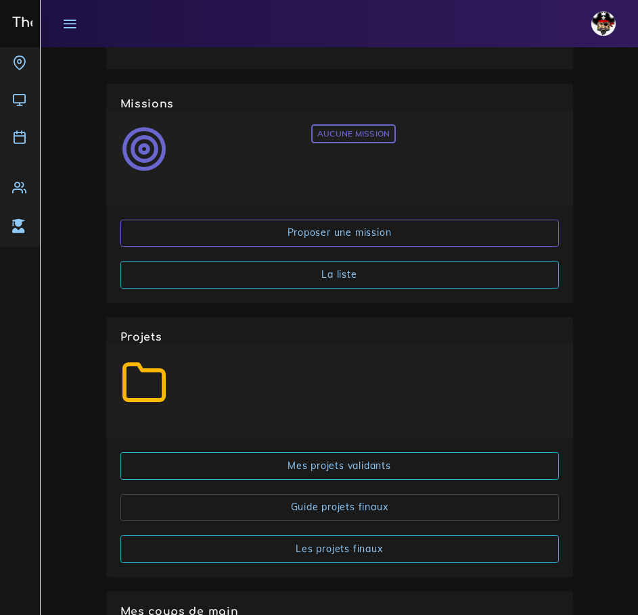
scroll to position [2271, 0]
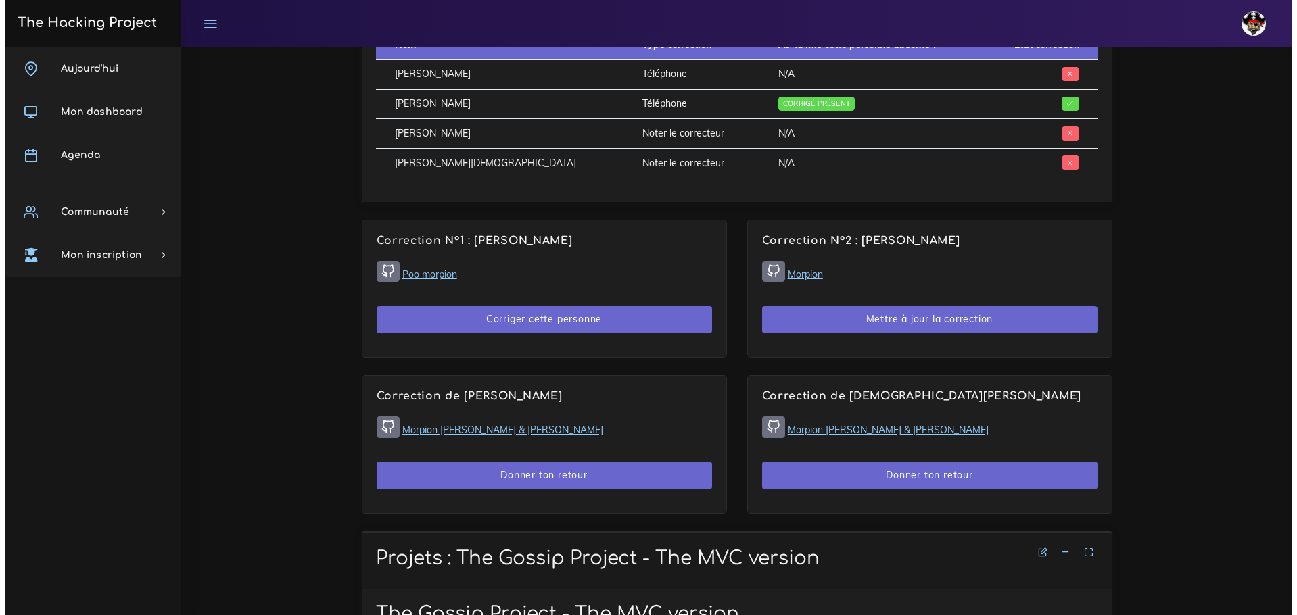
scroll to position [921, 0]
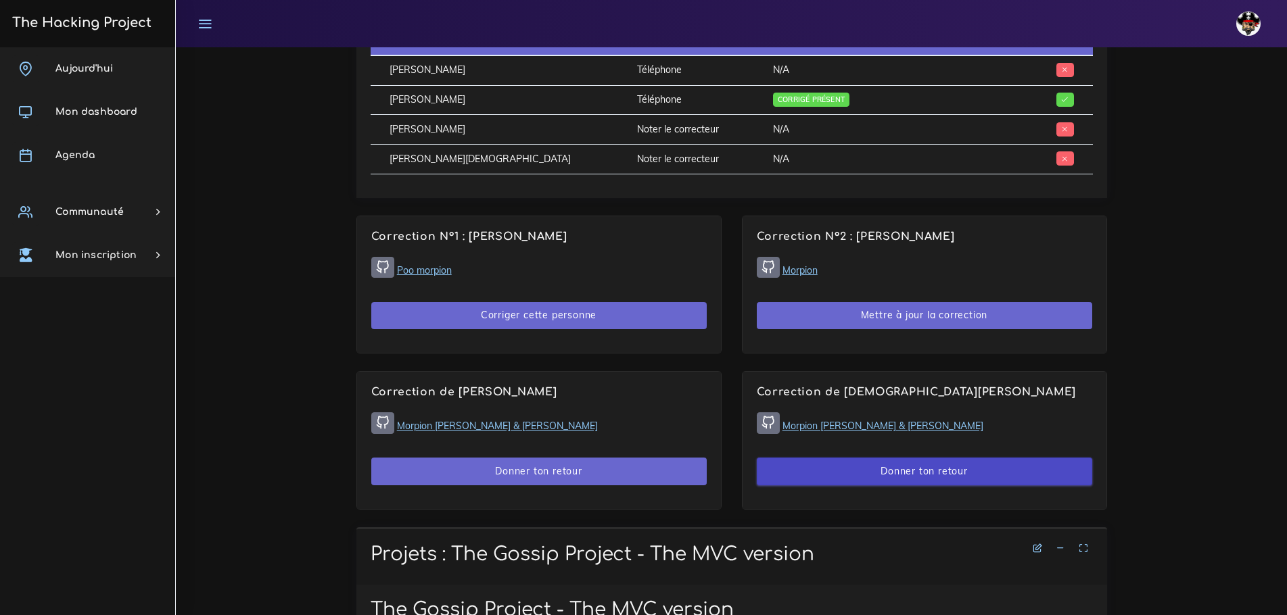
click at [880, 458] on button "Donner ton retour" at bounding box center [924, 472] width 335 height 28
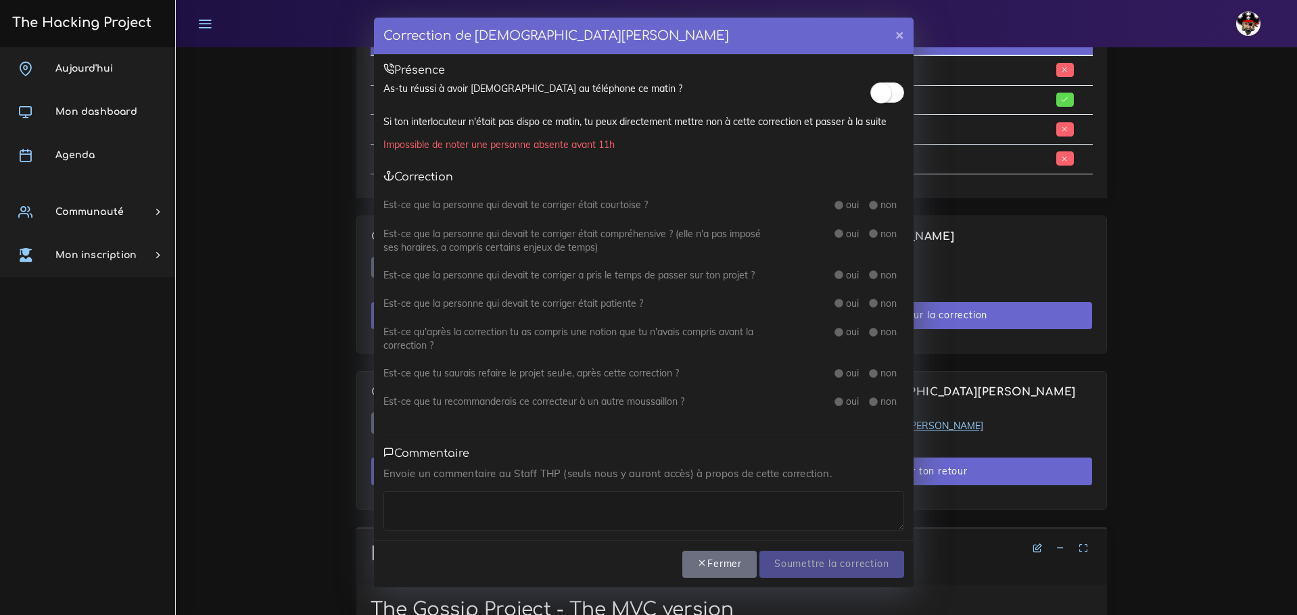
click at [878, 97] on small at bounding box center [881, 93] width 20 height 20
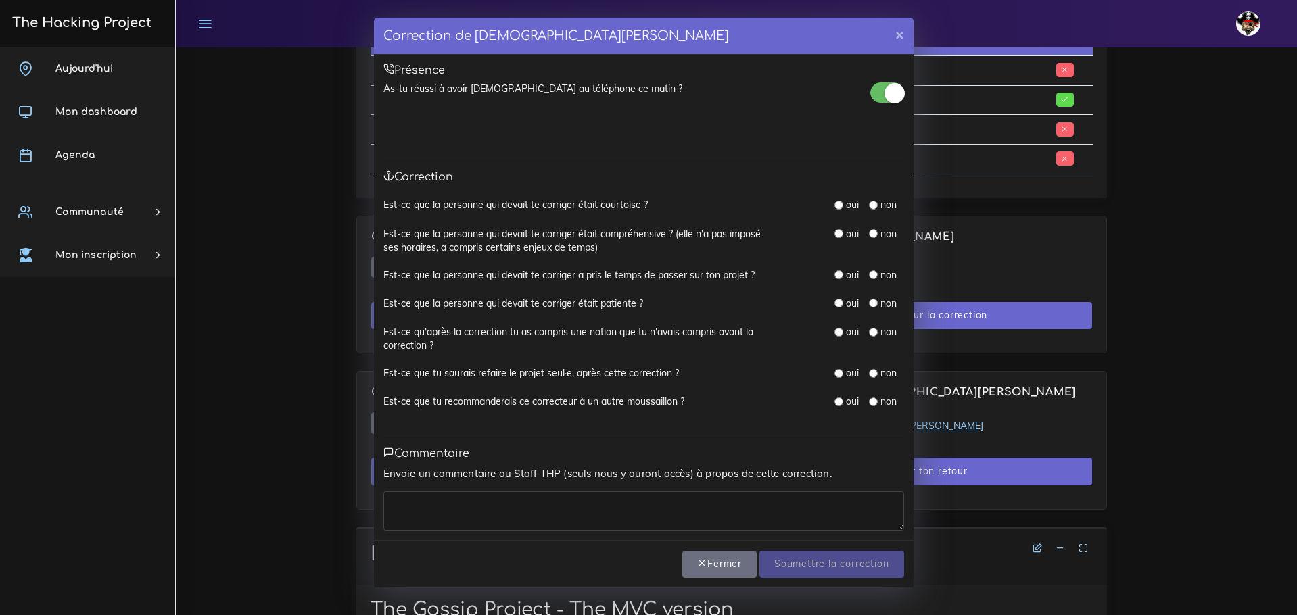
click at [840, 205] on input "radio" at bounding box center [838, 205] width 9 height 9
radio input "true"
click at [842, 235] on input "radio" at bounding box center [838, 233] width 9 height 9
radio input "true"
click at [852, 272] on label "oui" at bounding box center [852, 275] width 13 height 14
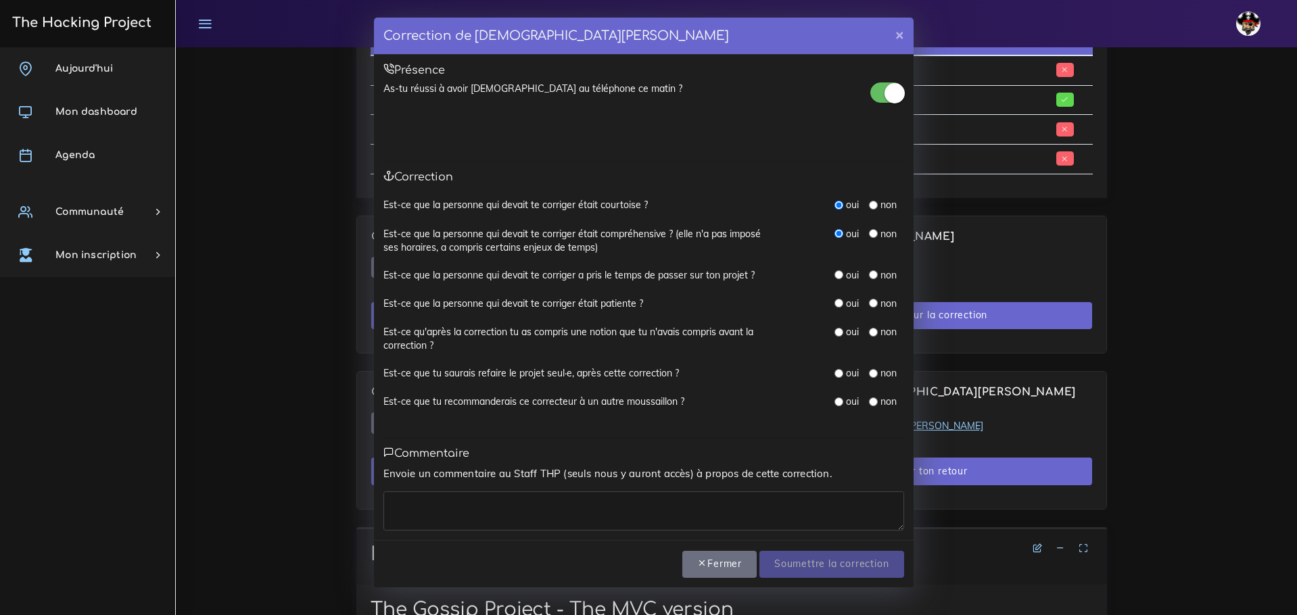
click at [842, 306] on input "radio" at bounding box center [838, 303] width 9 height 9
radio input "true"
click at [837, 280] on div "oui" at bounding box center [846, 275] width 24 height 14
click at [838, 279] on input "radio" at bounding box center [838, 274] width 9 height 9
radio input "true"
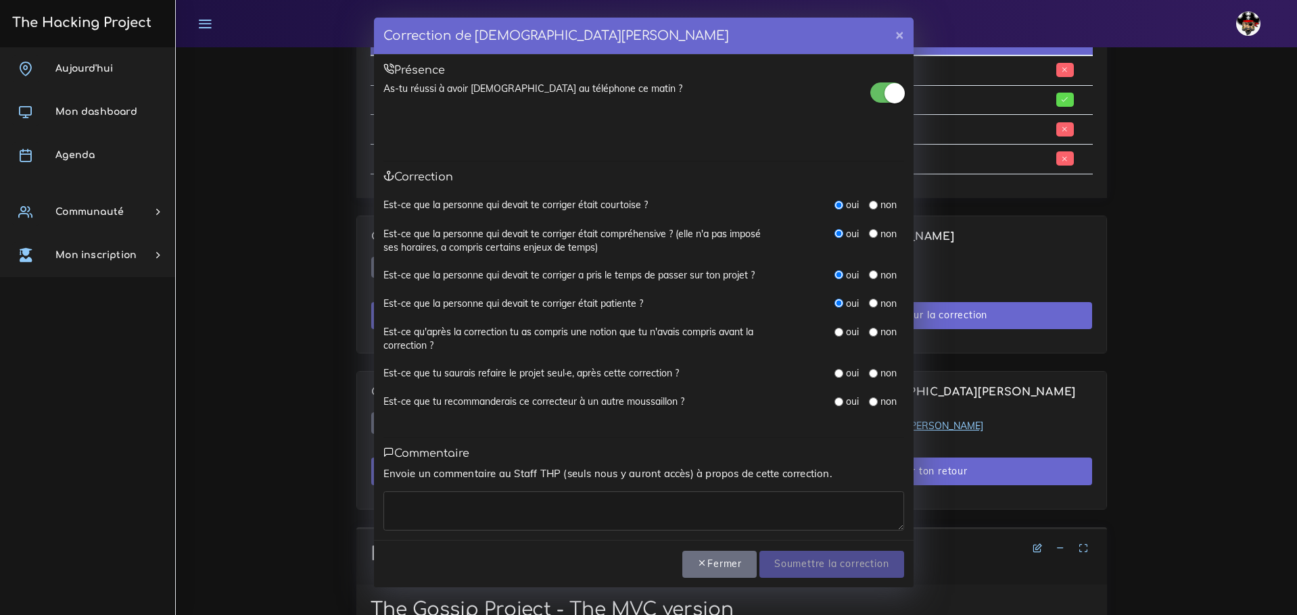
click at [840, 333] on input "radio" at bounding box center [838, 332] width 9 height 9
radio input "true"
click at [871, 373] on input "radio" at bounding box center [873, 373] width 9 height 9
radio input "true"
click at [837, 371] on input "radio" at bounding box center [838, 373] width 9 height 9
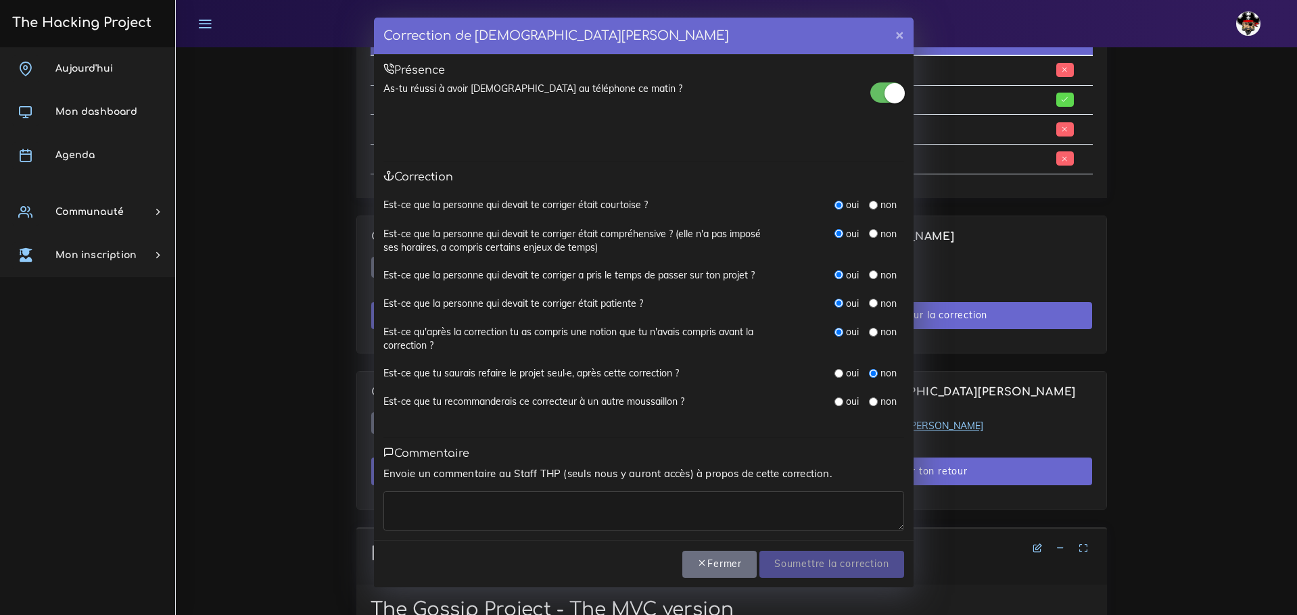
radio input "true"
click at [838, 401] on input "radio" at bounding box center [838, 402] width 9 height 9
radio input "true"
click at [585, 498] on textarea at bounding box center [643, 511] width 521 height 39
type textarea "U"
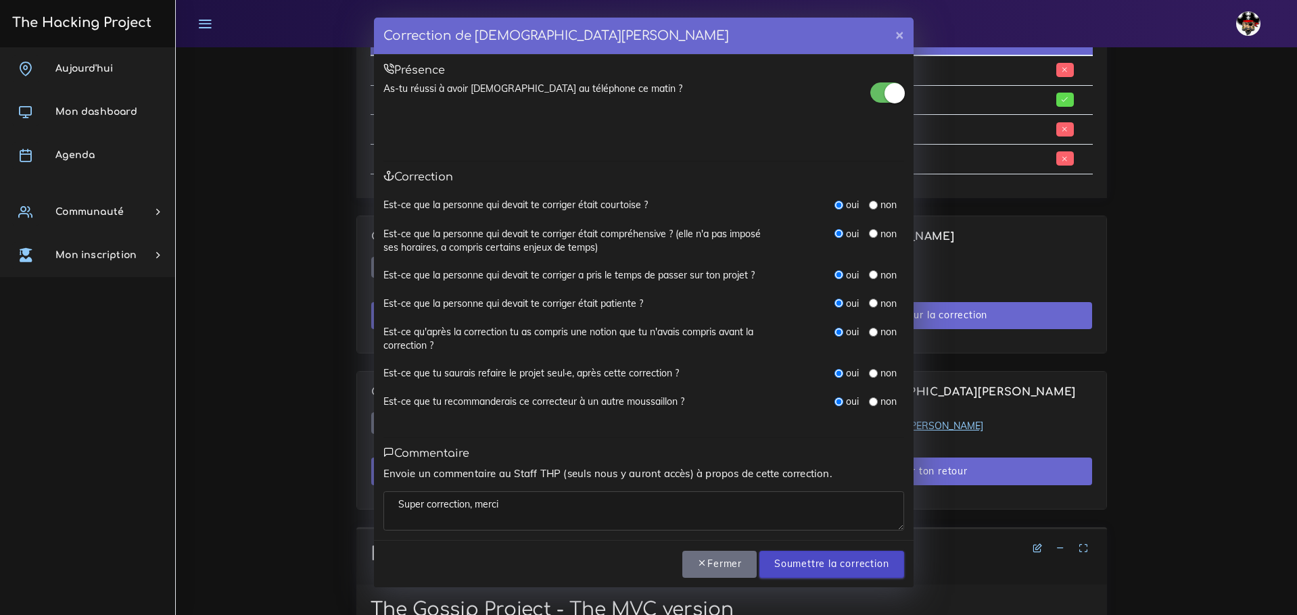
type textarea "Super correction, merci"
click at [836, 562] on input "Soumettre la correction" at bounding box center [831, 565] width 144 height 28
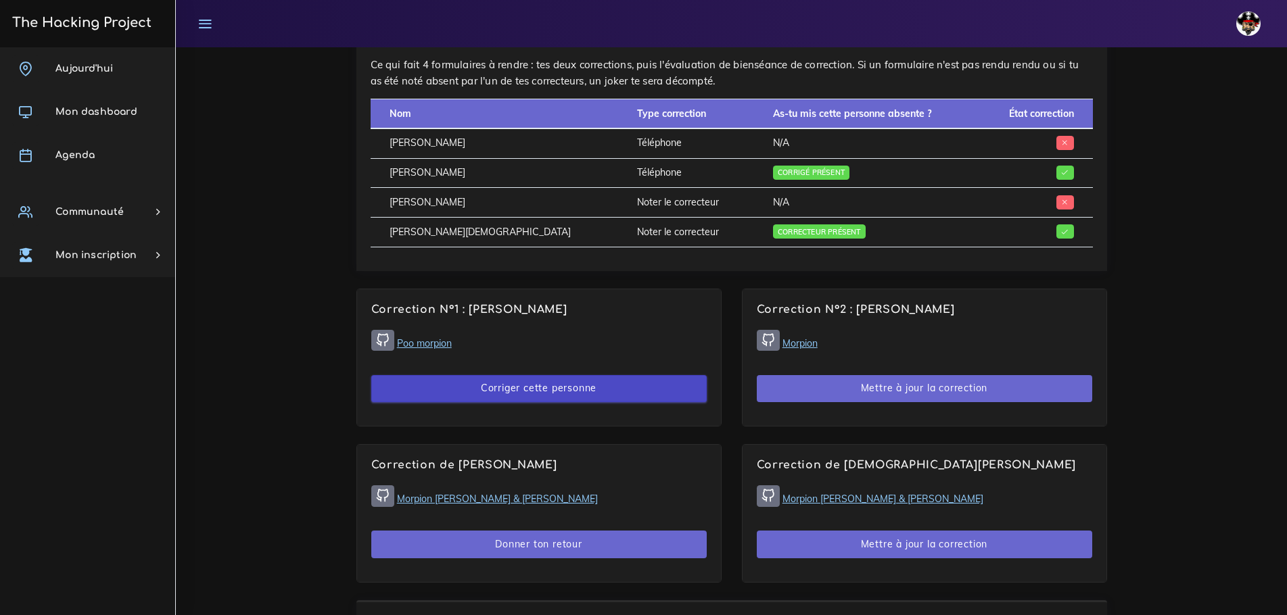
scroll to position [854, 0]
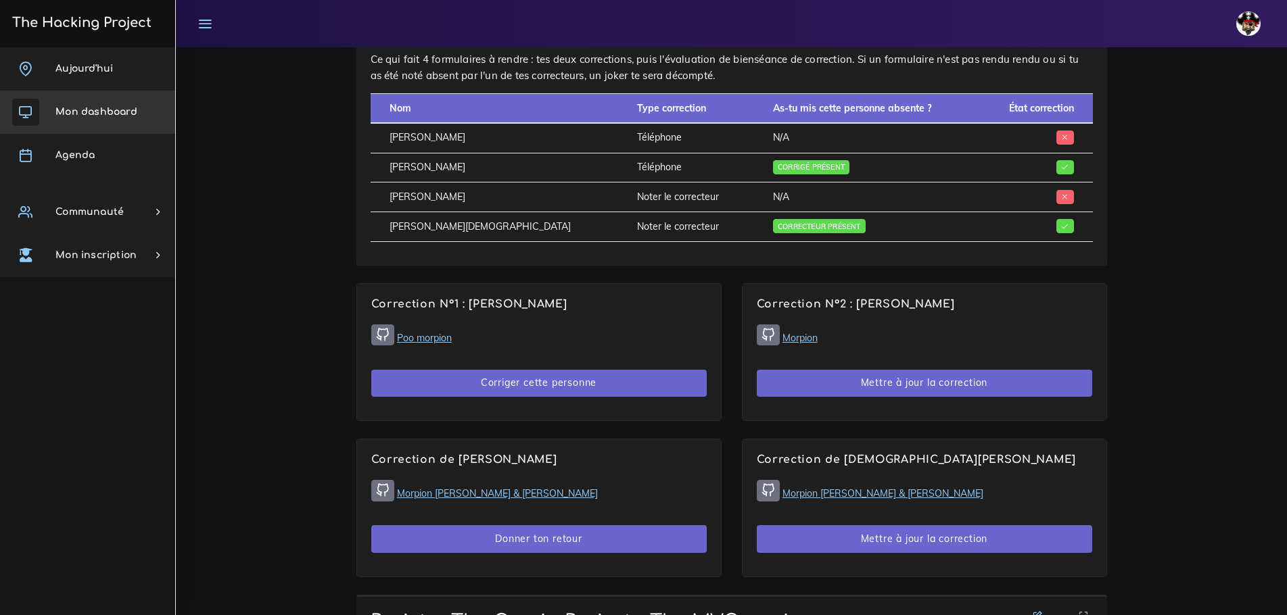
click at [114, 113] on span "Mon dashboard" at bounding box center [96, 112] width 82 height 10
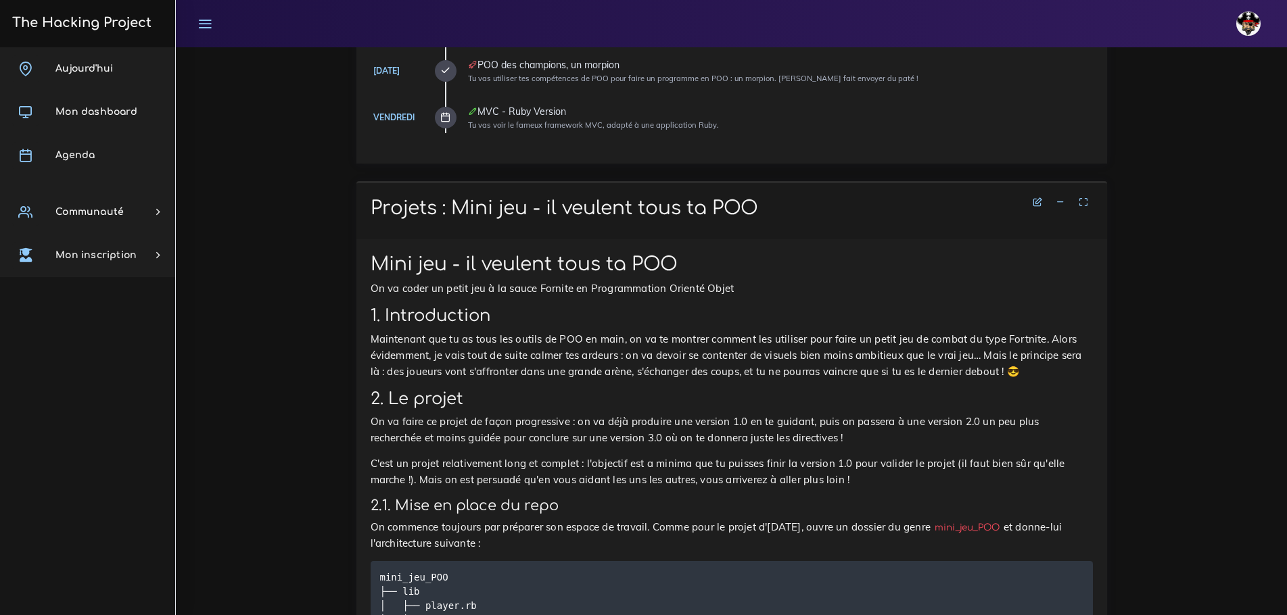
scroll to position [203, 0]
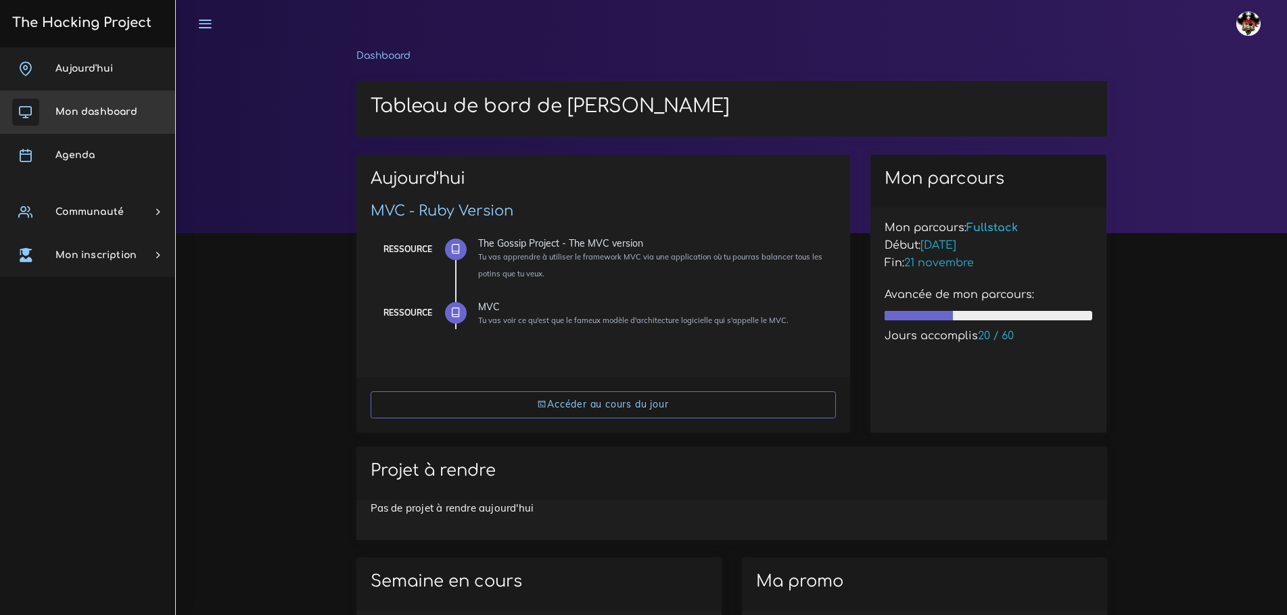
click at [94, 116] on span "Mon dashboard" at bounding box center [96, 112] width 82 height 10
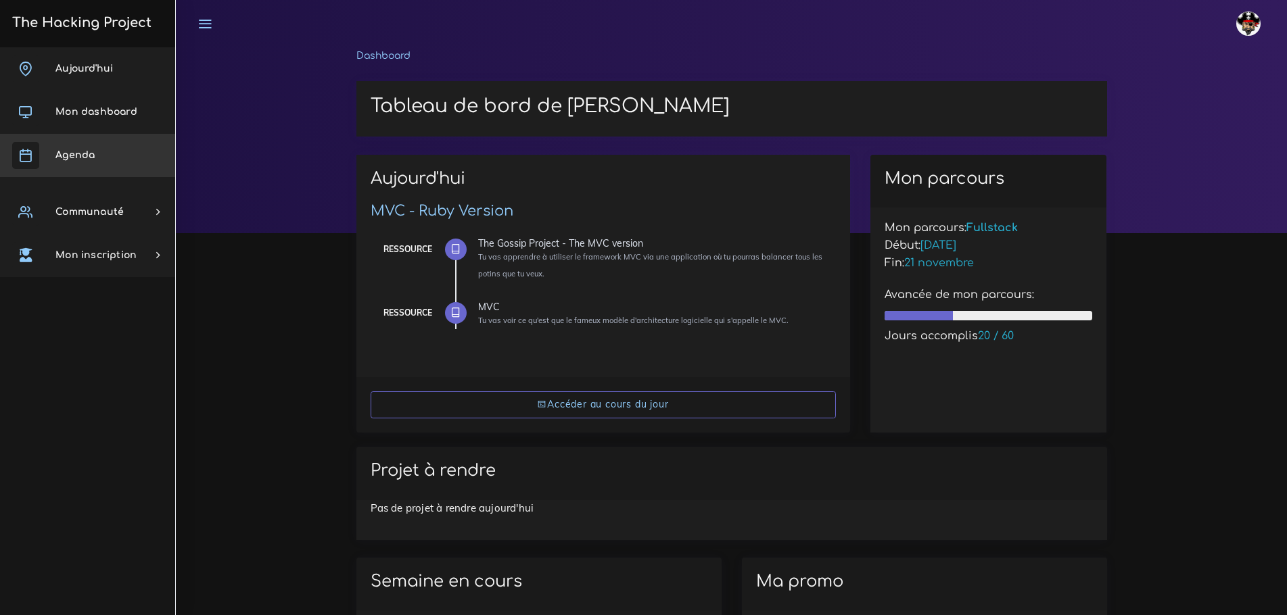
click at [81, 149] on link "Agenda" at bounding box center [87, 155] width 175 height 43
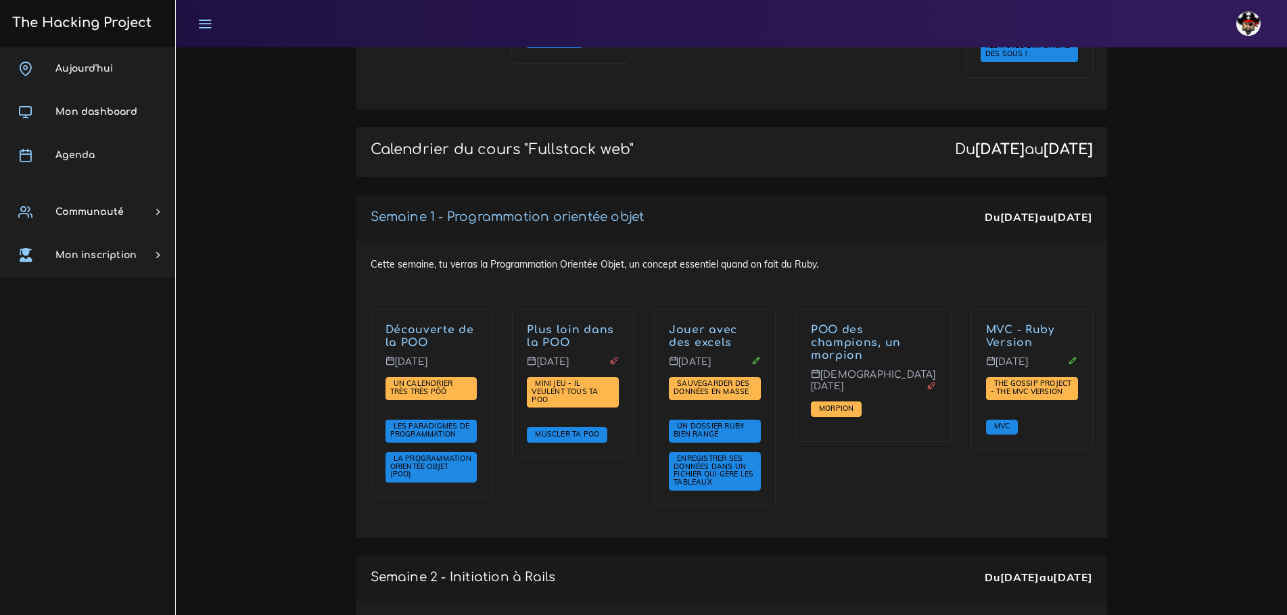
scroll to position [1758, 0]
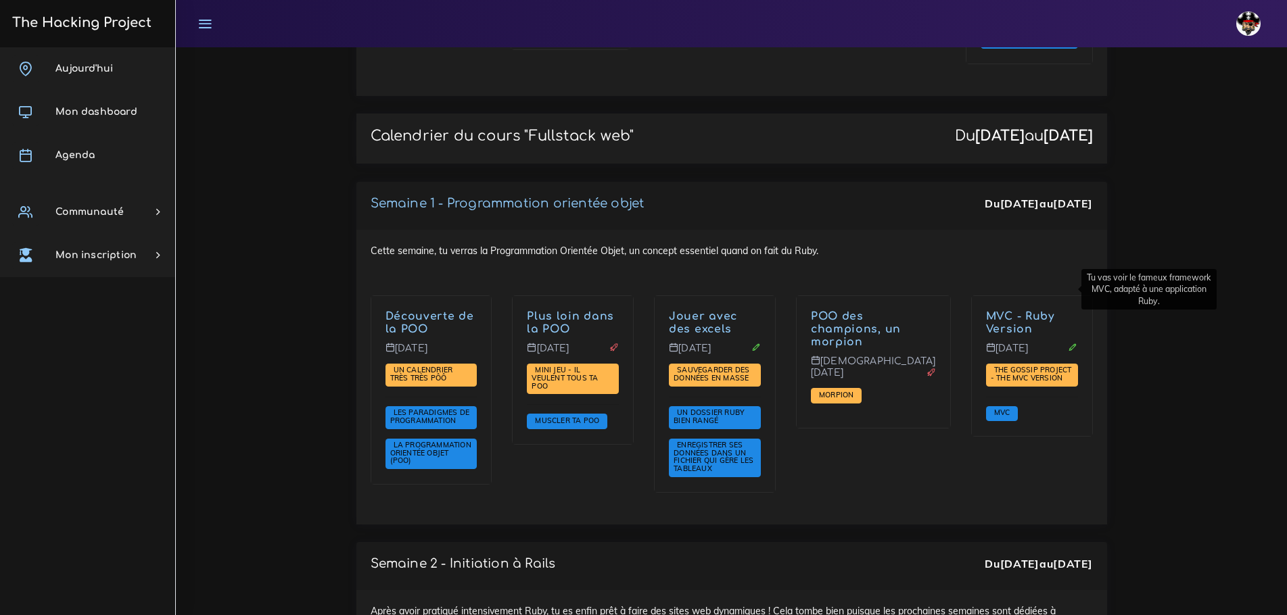
click at [997, 310] on link "MVC - Ruby Version" at bounding box center [1020, 322] width 68 height 25
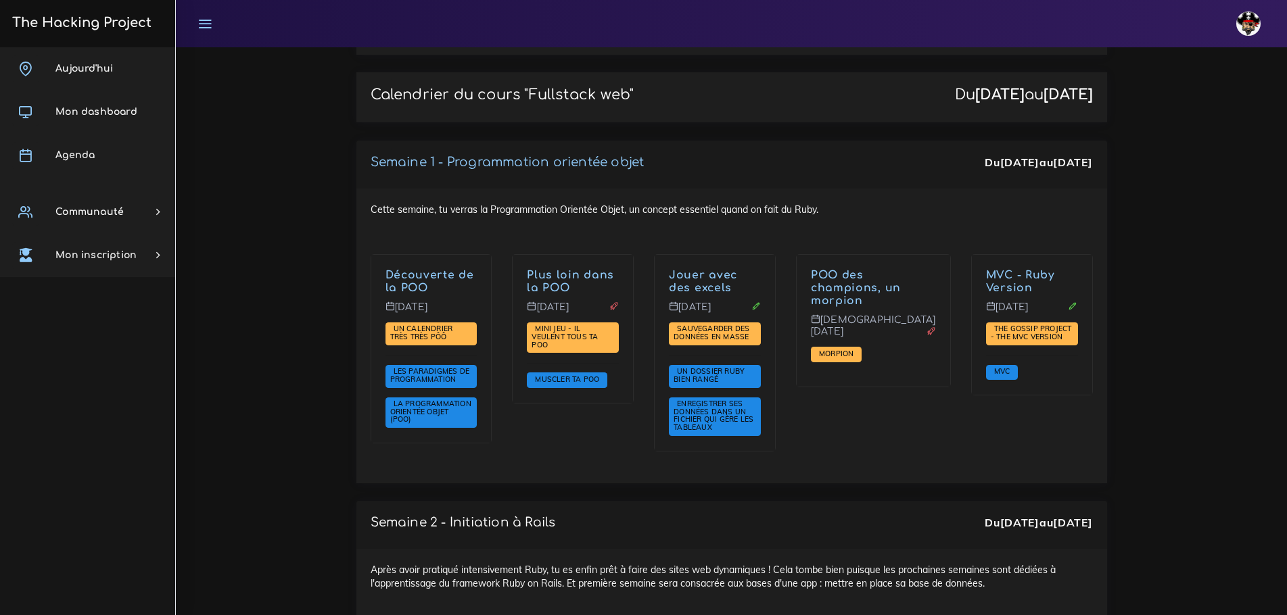
scroll to position [1893, 0]
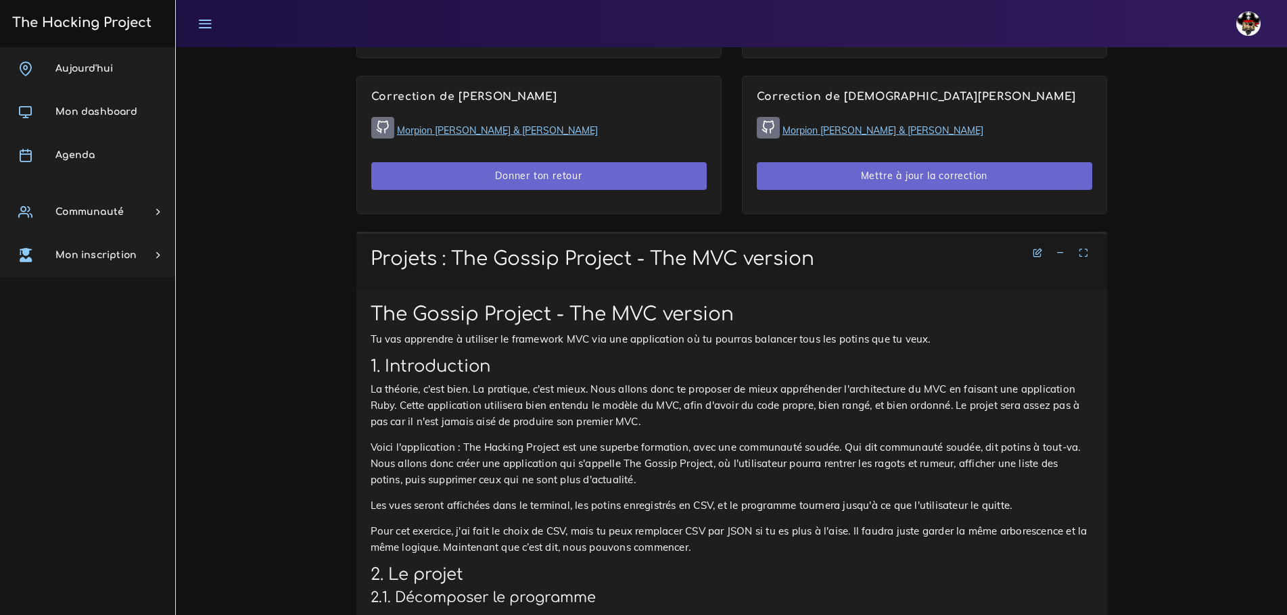
scroll to position [1555, 0]
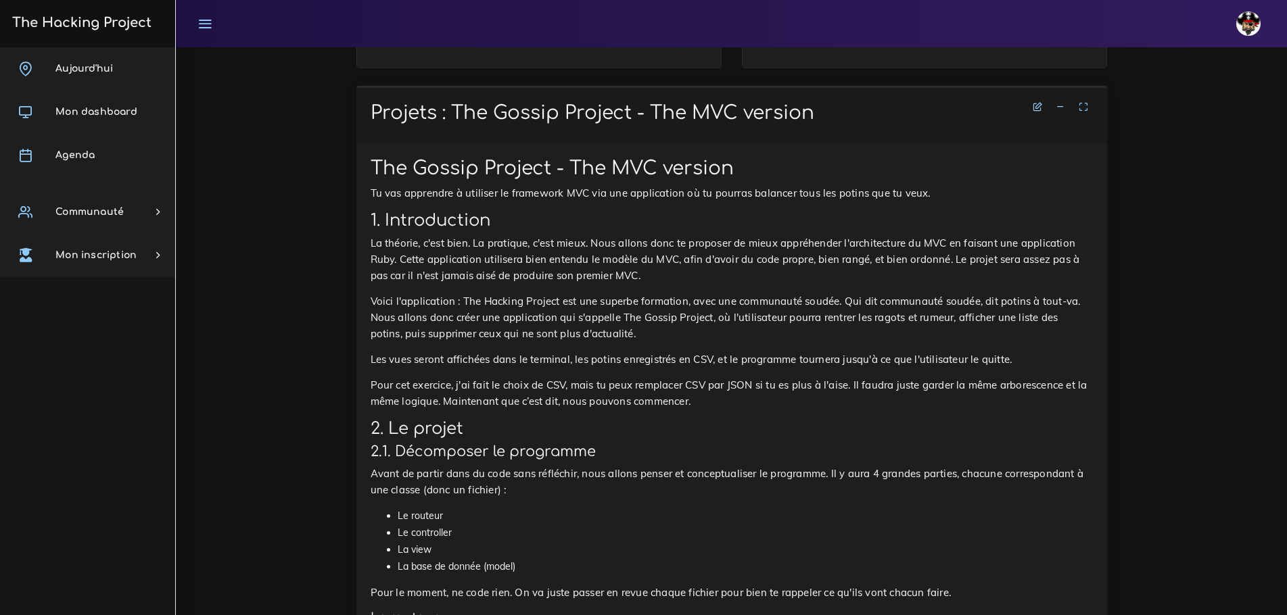
scroll to position [1374, 0]
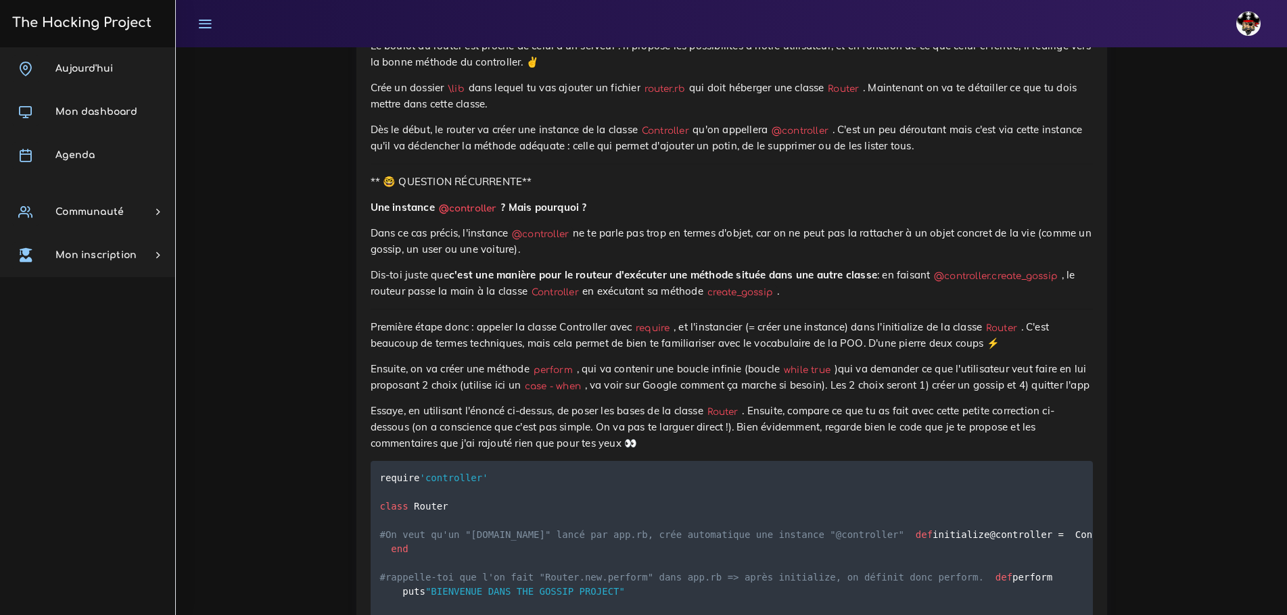
scroll to position [2917, 0]
